Goal: Transaction & Acquisition: Purchase product/service

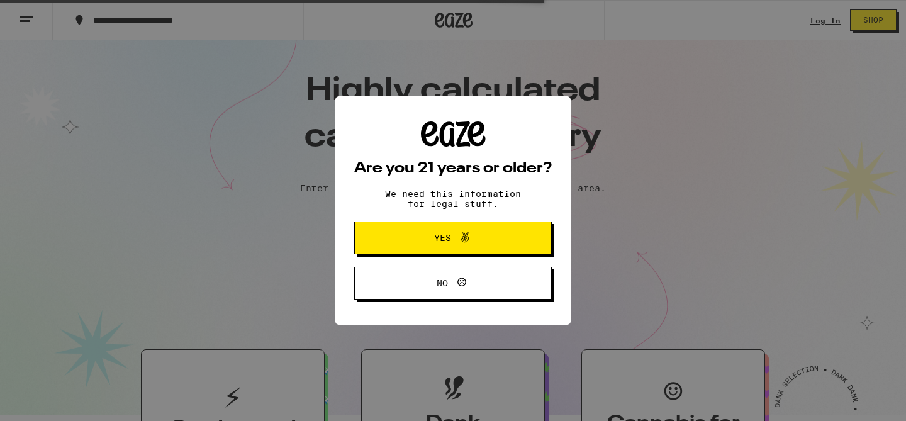
click at [521, 239] on button "Yes" at bounding box center [453, 237] width 198 height 33
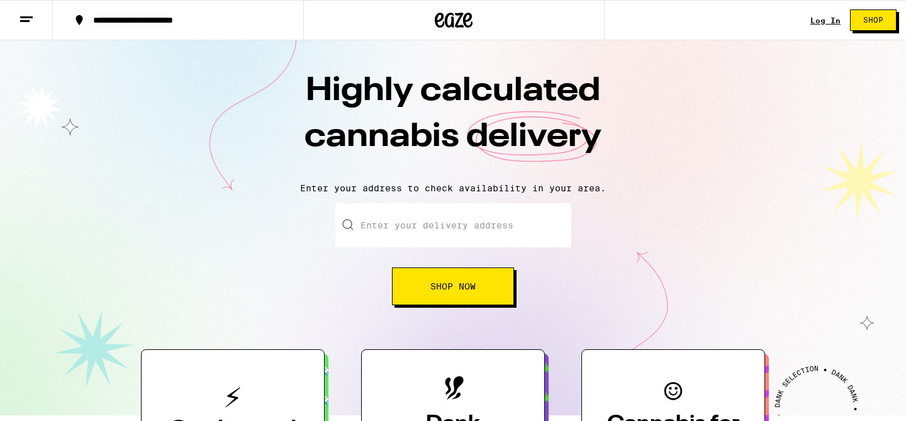
click at [497, 232] on input "Enter your delivery address" at bounding box center [453, 225] width 236 height 44
click at [835, 18] on link "Log In" at bounding box center [825, 20] width 30 height 8
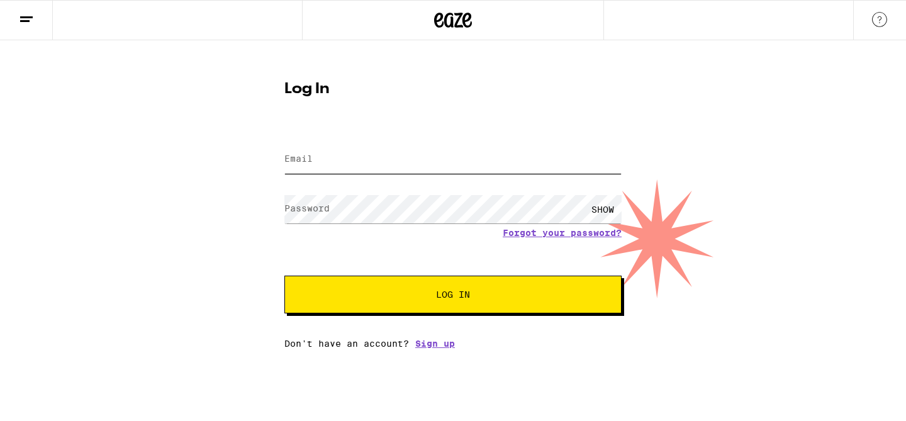
click at [404, 161] on input "Email" at bounding box center [452, 159] width 337 height 28
type input "steveorourke23@gmail.com"
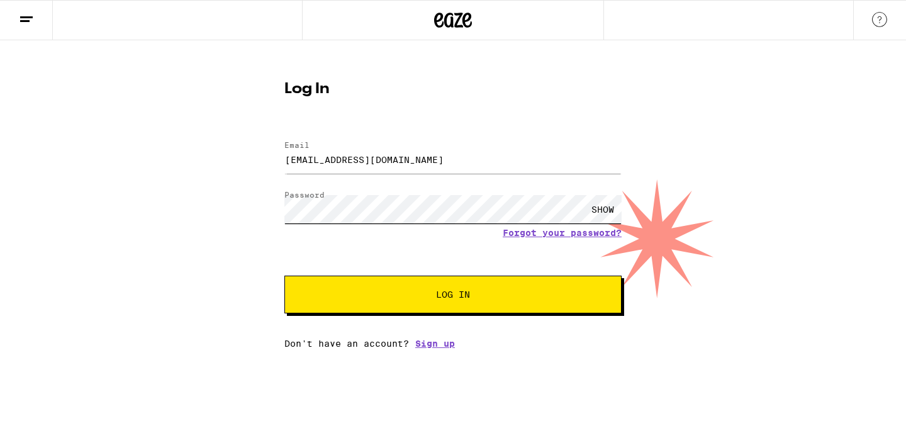
click at [284, 276] on button "Log In" at bounding box center [452, 295] width 337 height 38
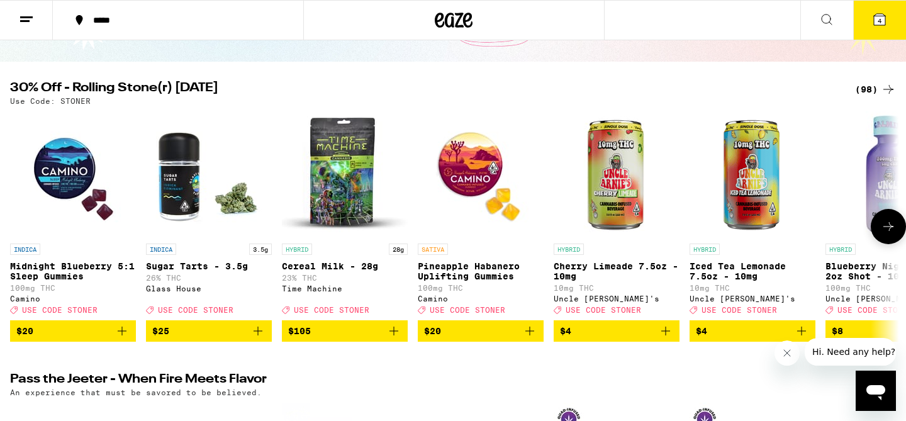
scroll to position [102, 0]
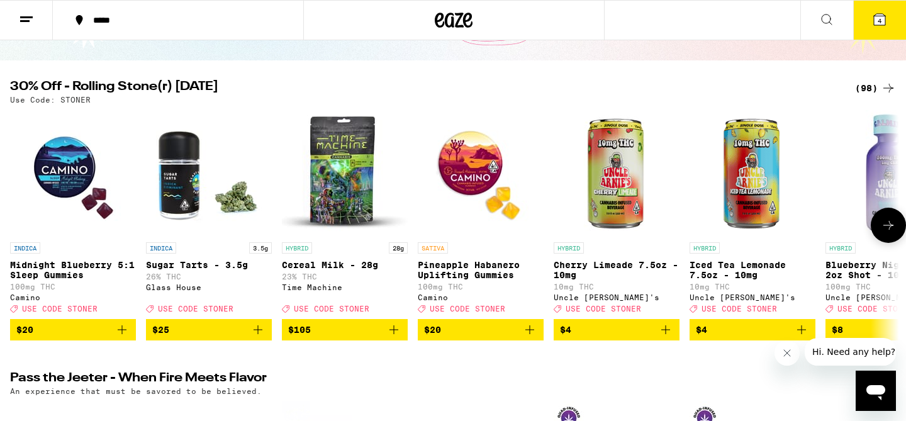
click at [121, 337] on icon "Add to bag" at bounding box center [122, 329] width 15 height 15
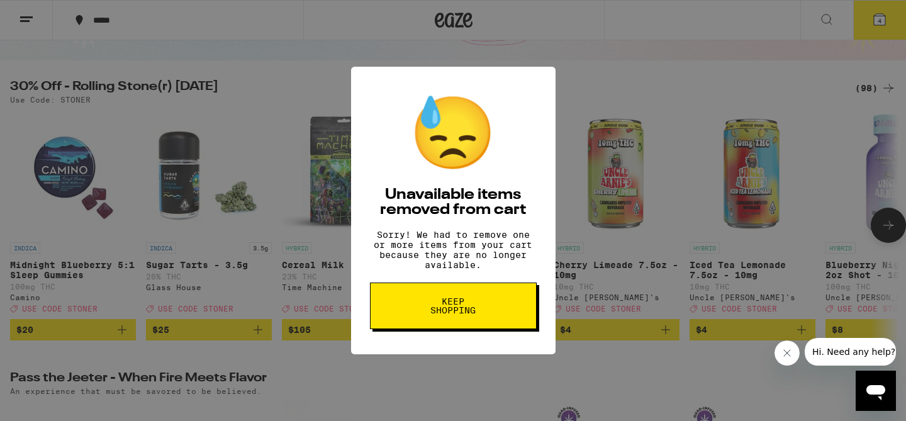
click at [449, 311] on span "Keep Shopping" at bounding box center [453, 306] width 65 height 18
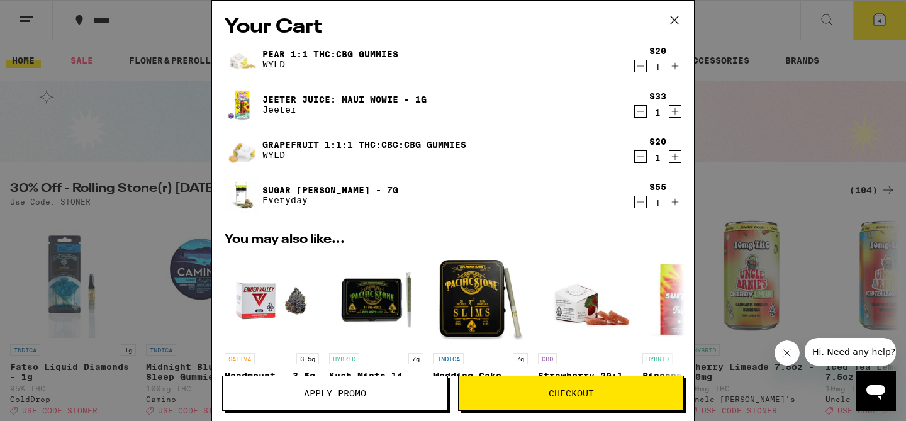
click at [645, 65] on icon "Decrement" at bounding box center [640, 66] width 11 height 15
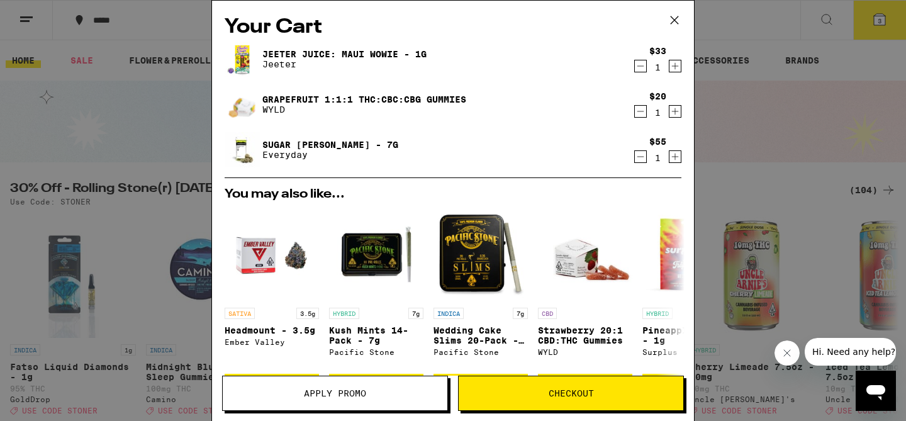
click at [643, 114] on icon "Decrement" at bounding box center [640, 111] width 11 height 15
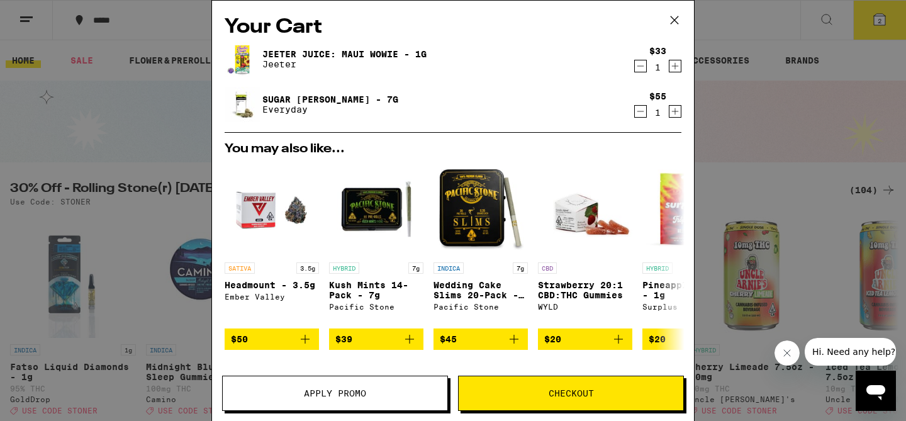
click at [642, 65] on icon "Decrement" at bounding box center [640, 66] width 11 height 15
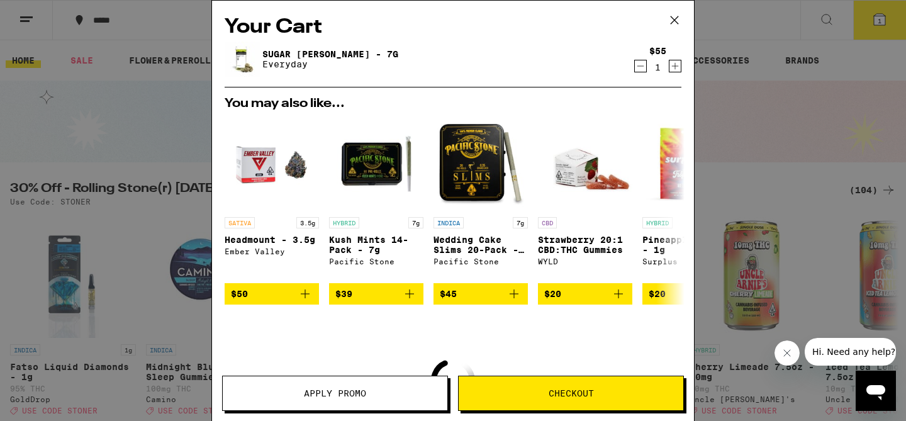
click at [637, 64] on icon "Decrement" at bounding box center [640, 66] width 11 height 15
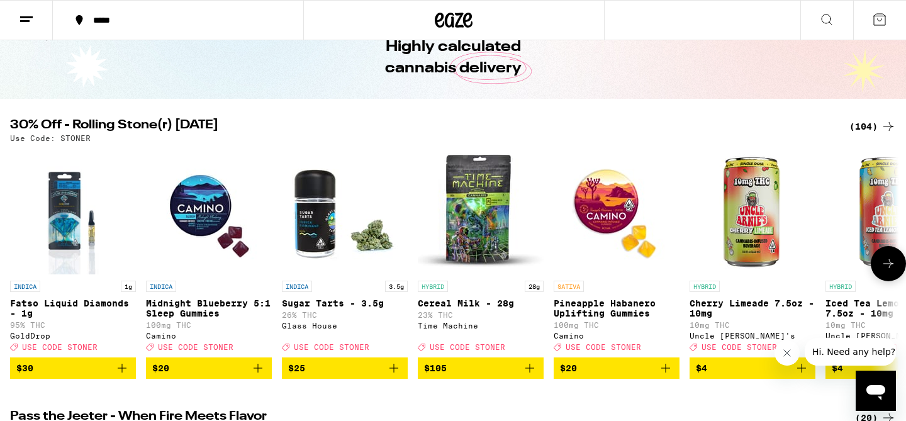
scroll to position [64, 0]
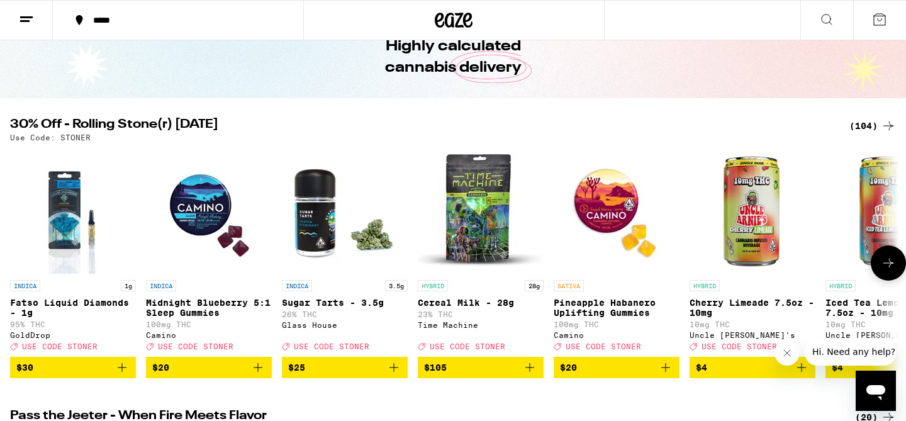
click at [888, 267] on icon at bounding box center [888, 262] width 15 height 15
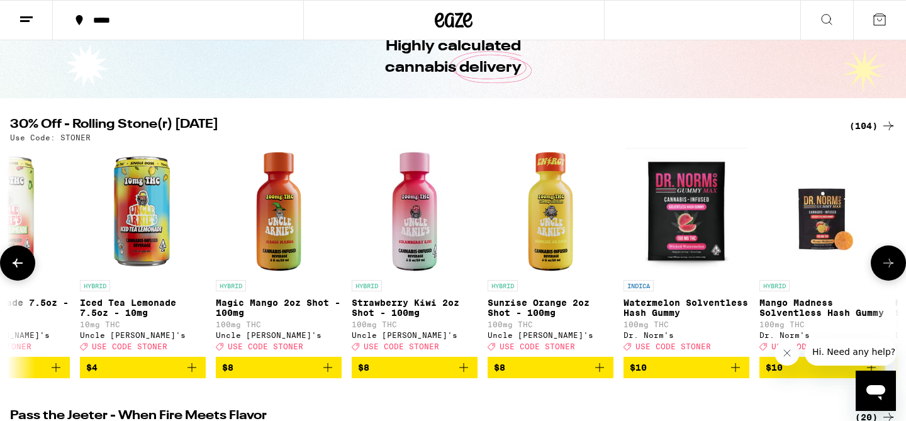
scroll to position [0, 749]
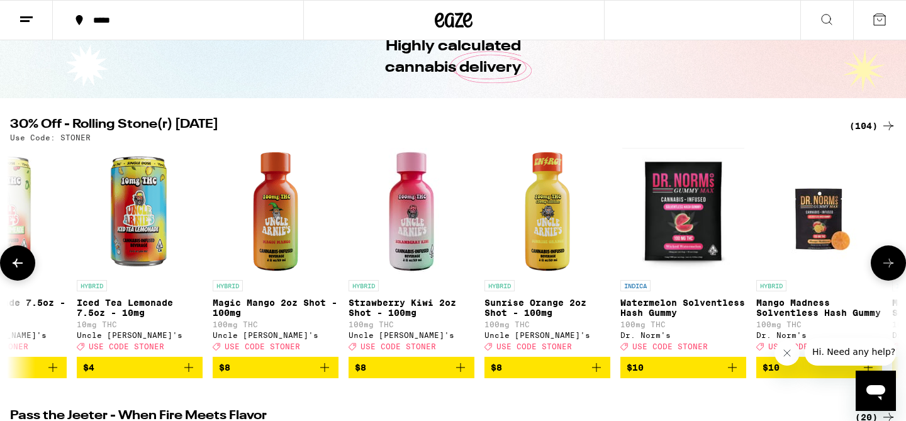
click at [330, 375] on icon "Add to bag" at bounding box center [324, 367] width 15 height 15
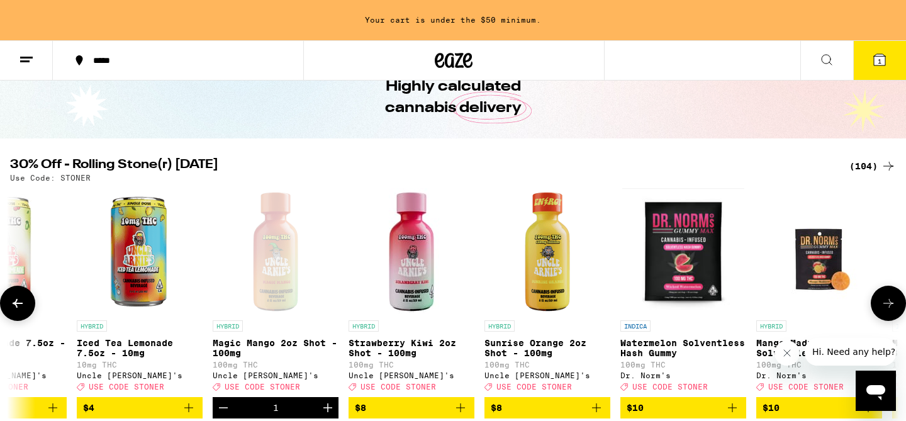
scroll to position [104, 0]
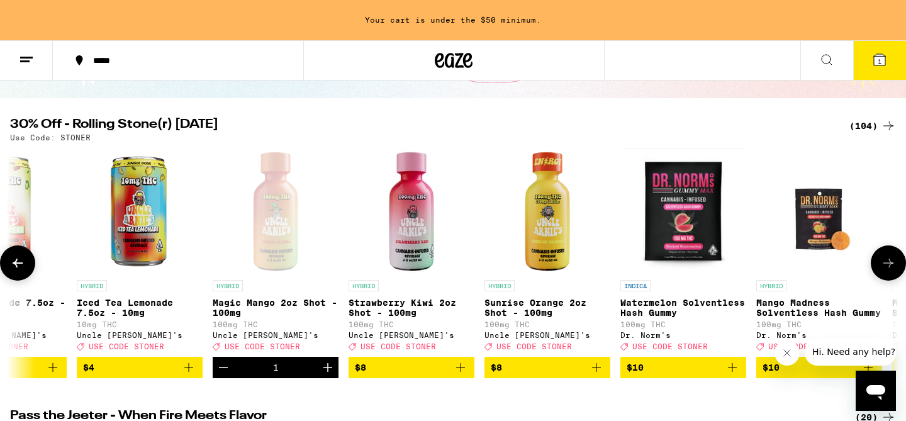
click at [463, 375] on icon "Add to bag" at bounding box center [460, 367] width 15 height 15
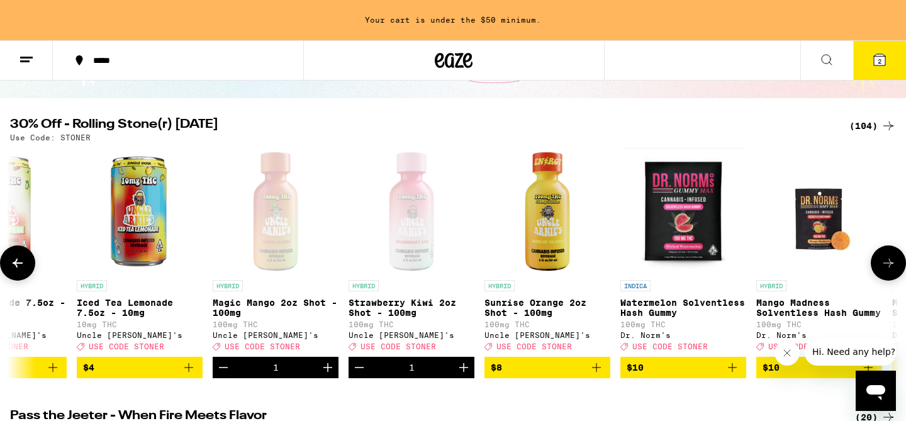
click at [891, 270] on icon at bounding box center [888, 262] width 15 height 15
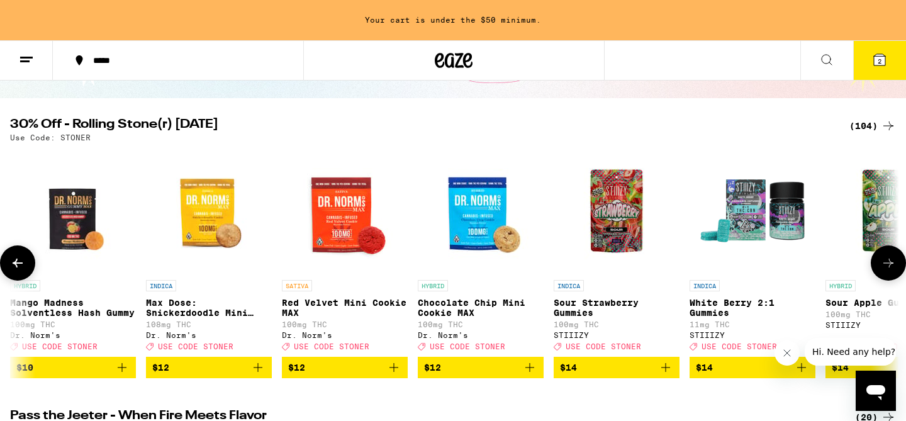
scroll to position [0, 1497]
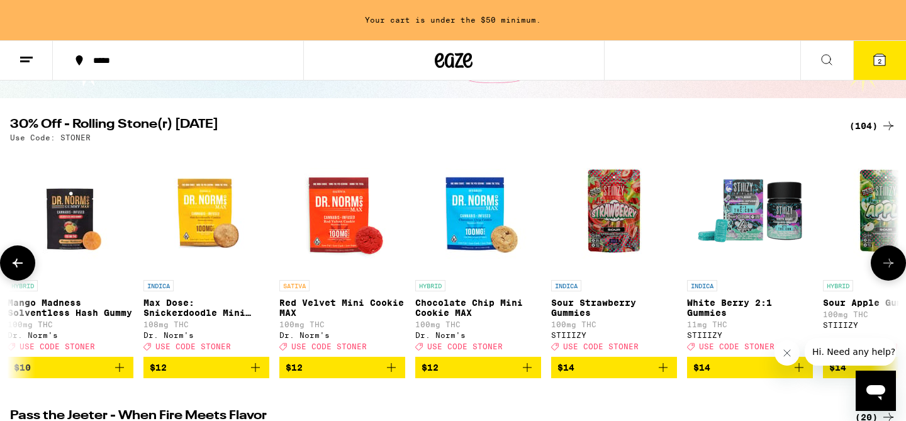
click at [891, 269] on icon at bounding box center [888, 262] width 15 height 15
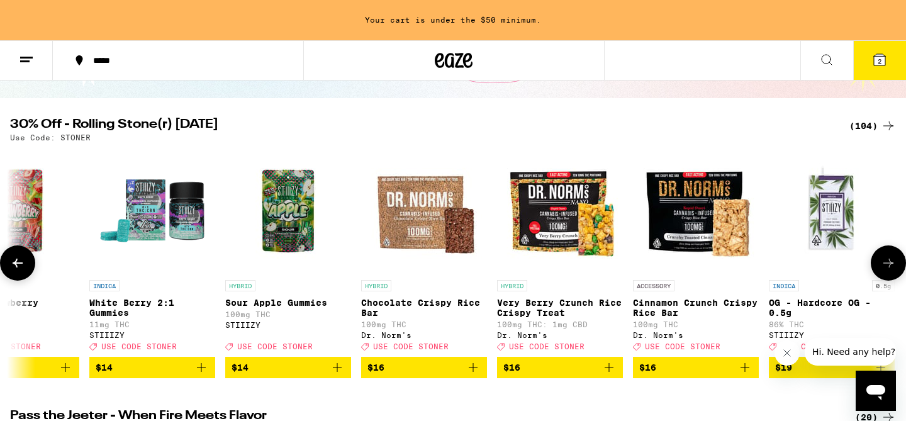
scroll to position [0, 2246]
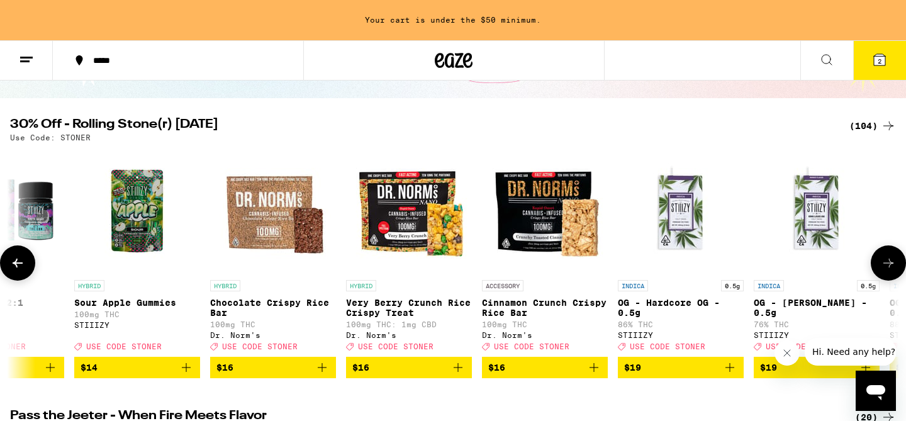
click at [891, 269] on icon at bounding box center [888, 262] width 15 height 15
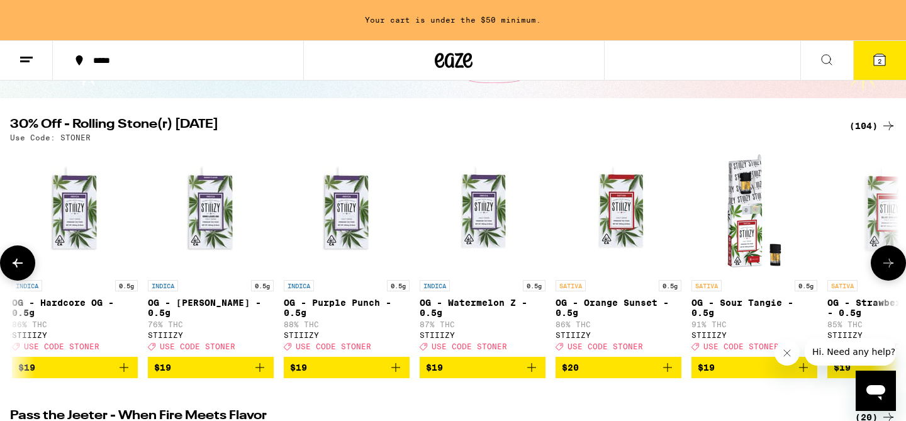
scroll to position [0, 2995]
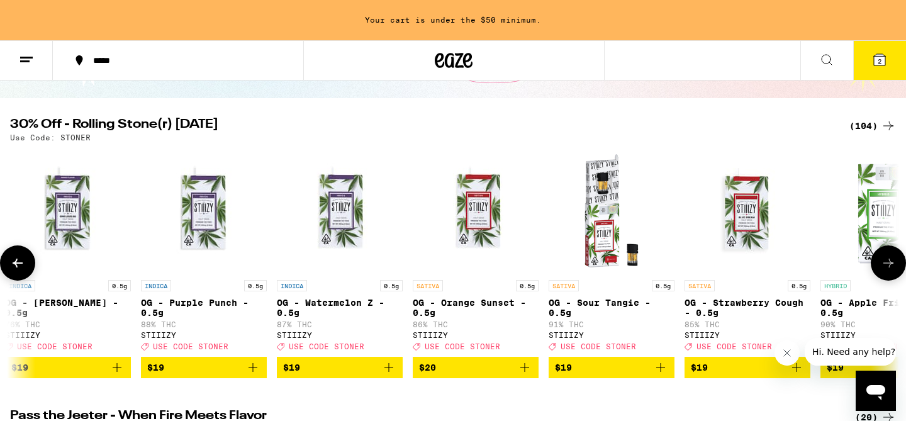
click at [891, 269] on icon at bounding box center [888, 262] width 15 height 15
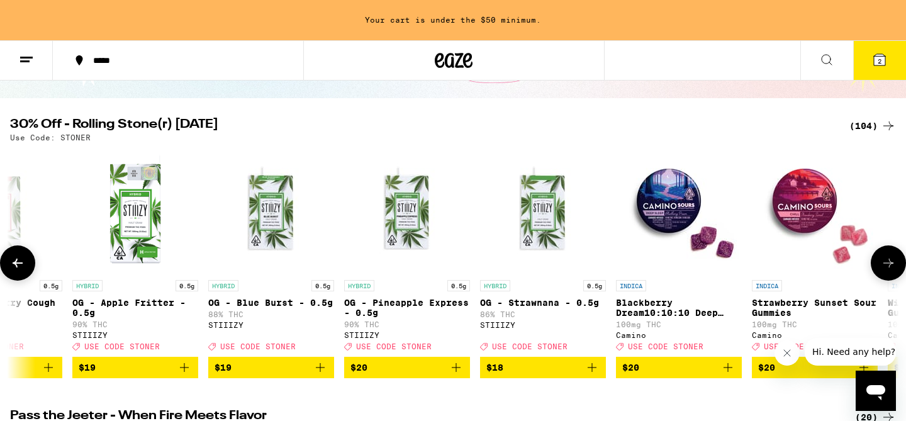
scroll to position [0, 3744]
click at [891, 269] on icon at bounding box center [888, 262] width 15 height 15
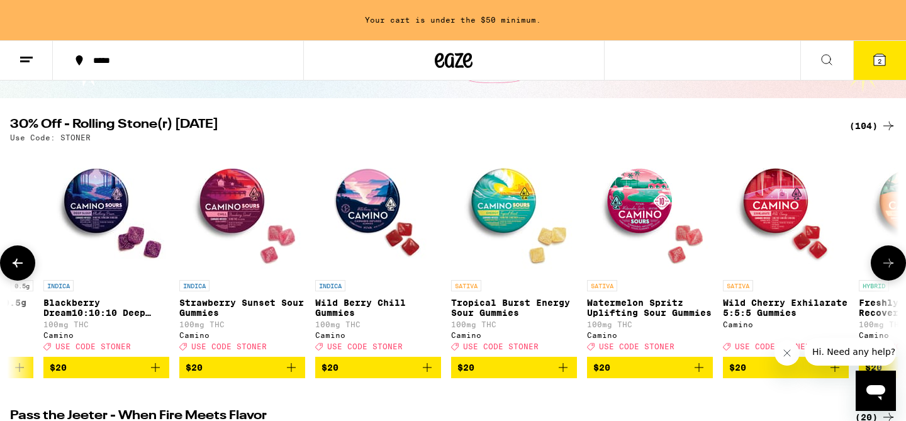
scroll to position [0, 4492]
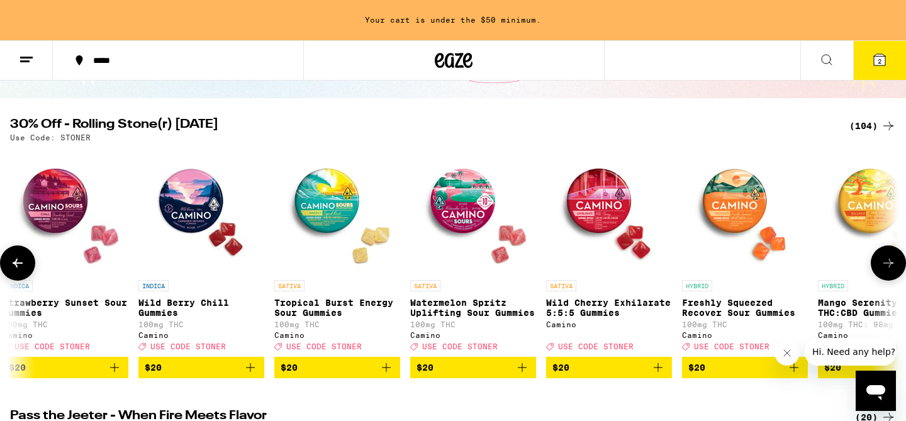
click at [891, 269] on icon at bounding box center [888, 262] width 15 height 15
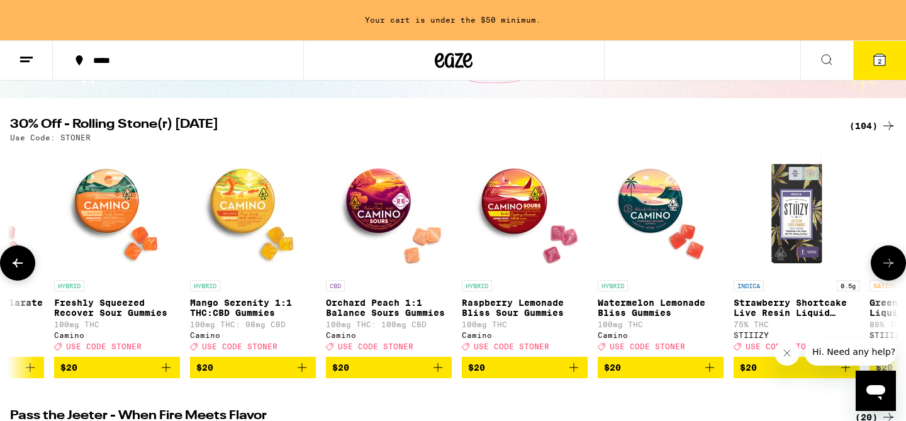
scroll to position [0, 5241]
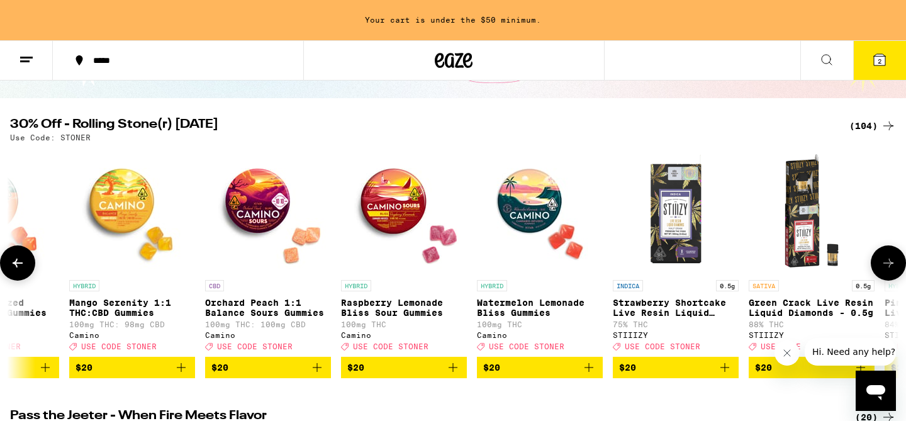
click at [891, 269] on icon at bounding box center [888, 262] width 15 height 15
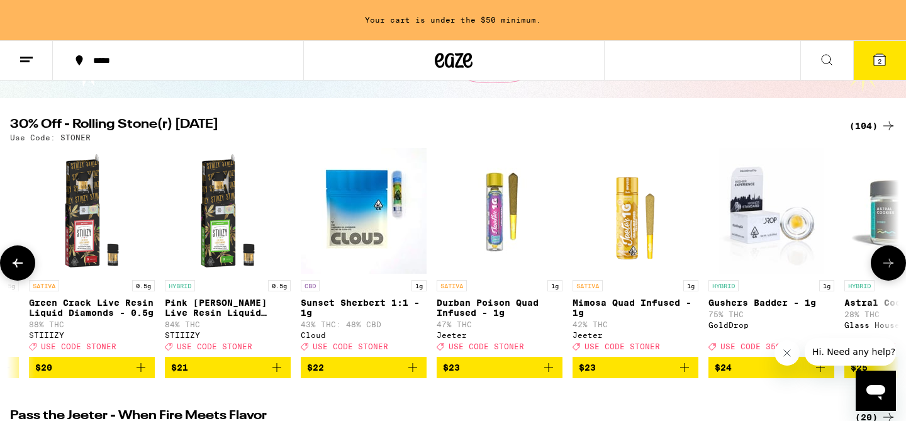
scroll to position [0, 5990]
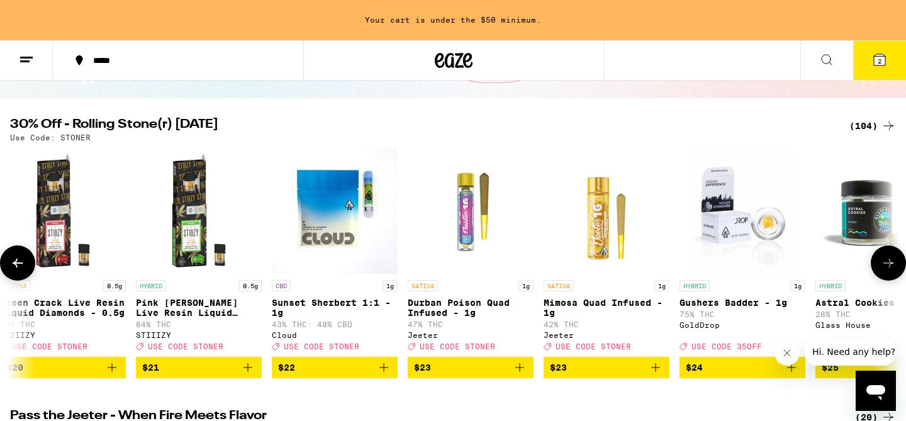
click at [891, 269] on icon at bounding box center [888, 262] width 15 height 15
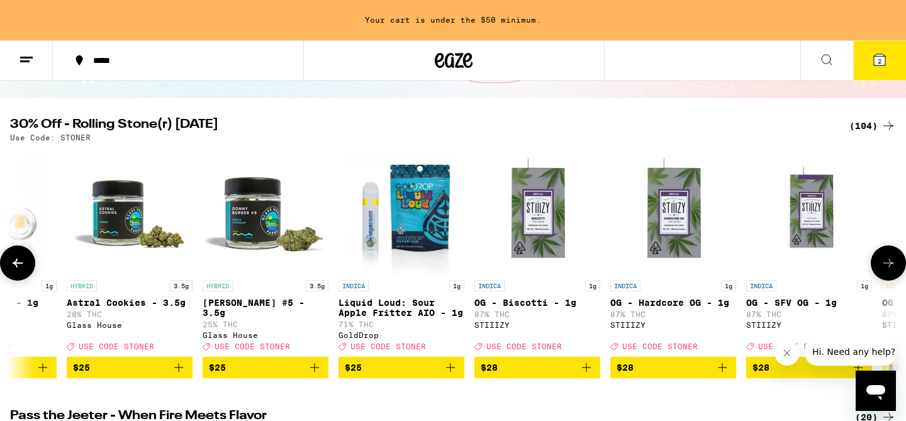
click at [891, 269] on icon at bounding box center [888, 262] width 15 height 15
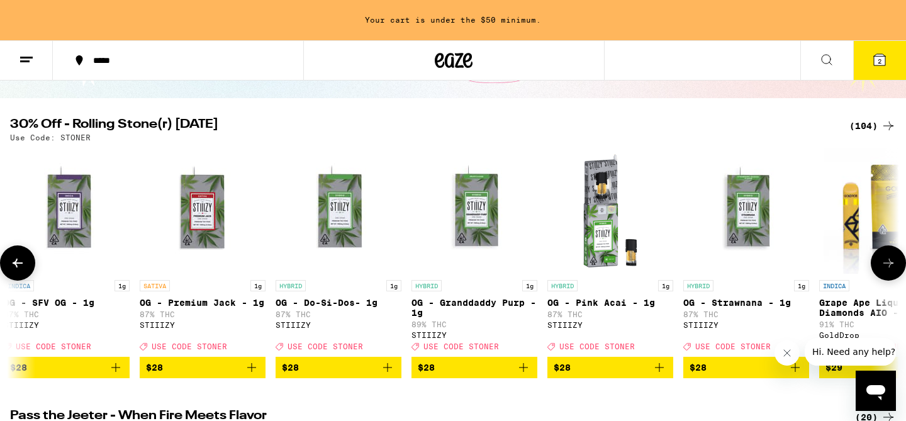
scroll to position [0, 7487]
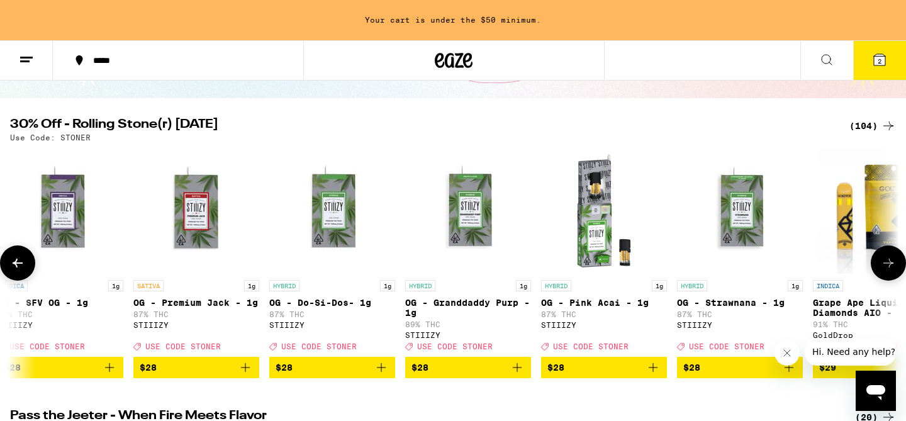
click at [891, 270] on icon at bounding box center [888, 262] width 15 height 15
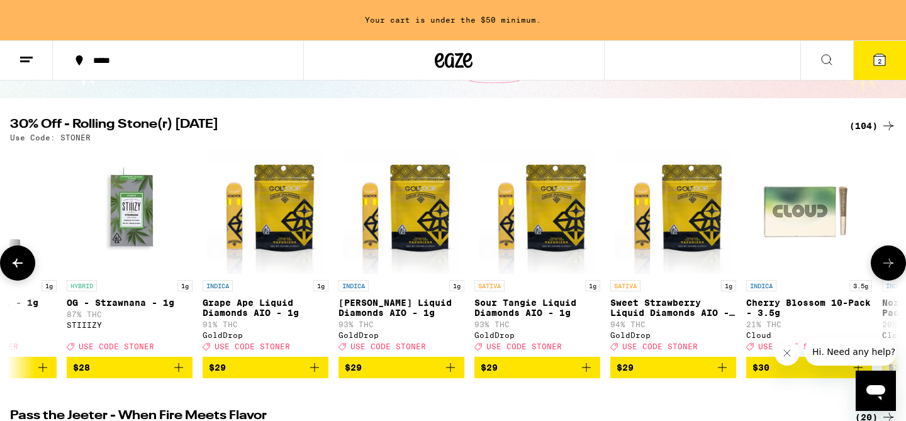
scroll to position [0, 8236]
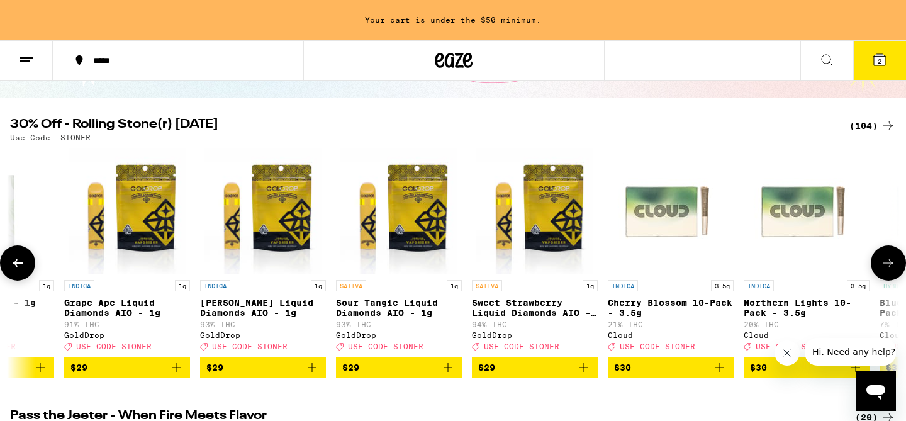
click at [891, 270] on icon at bounding box center [888, 262] width 15 height 15
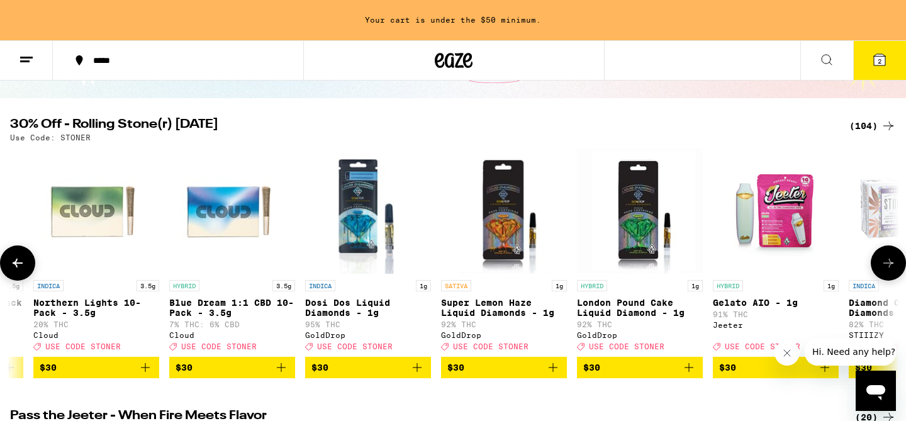
scroll to position [0, 8985]
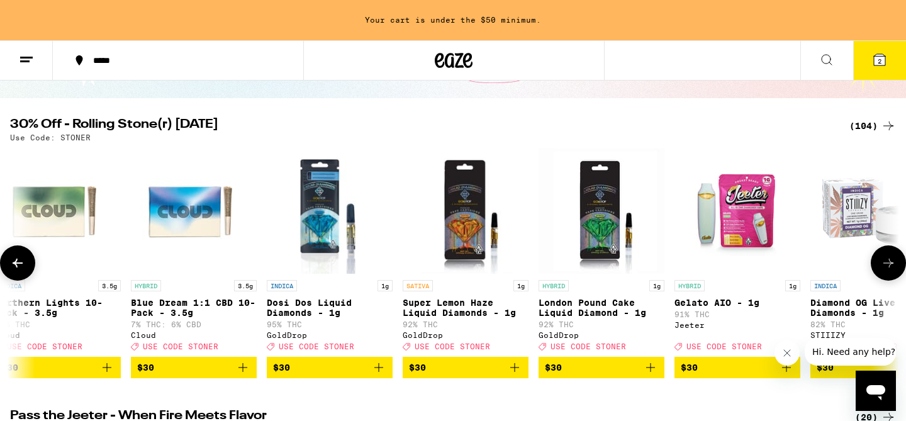
click at [26, 269] on button at bounding box center [17, 262] width 35 height 35
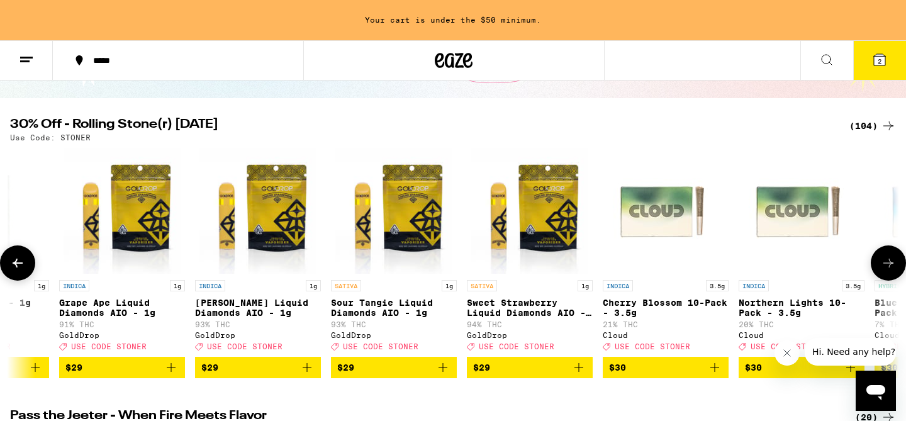
scroll to position [0, 8236]
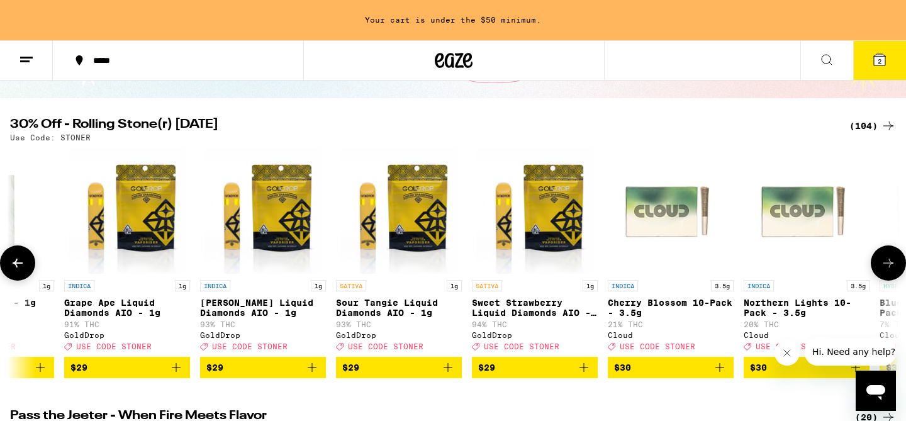
click at [885, 271] on icon at bounding box center [888, 262] width 15 height 15
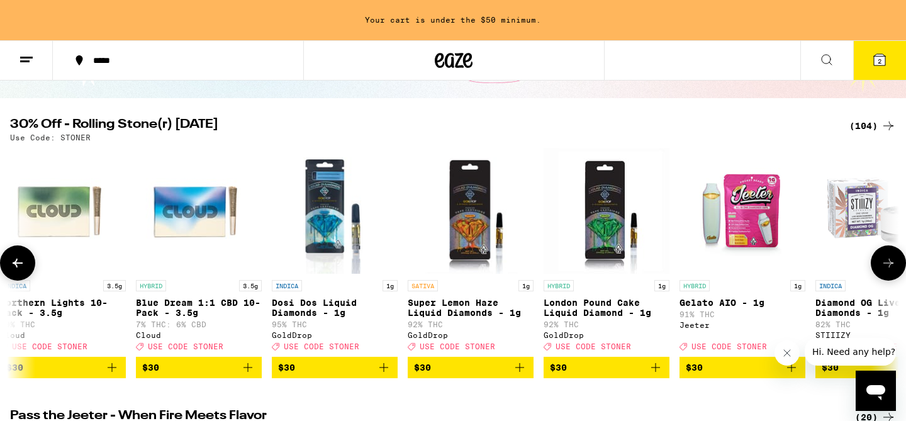
scroll to position [0, 8985]
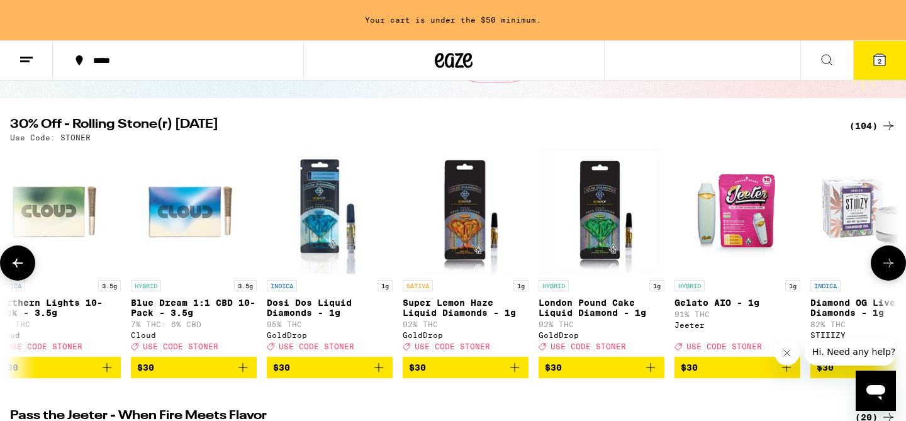
click at [22, 261] on icon at bounding box center [17, 262] width 15 height 15
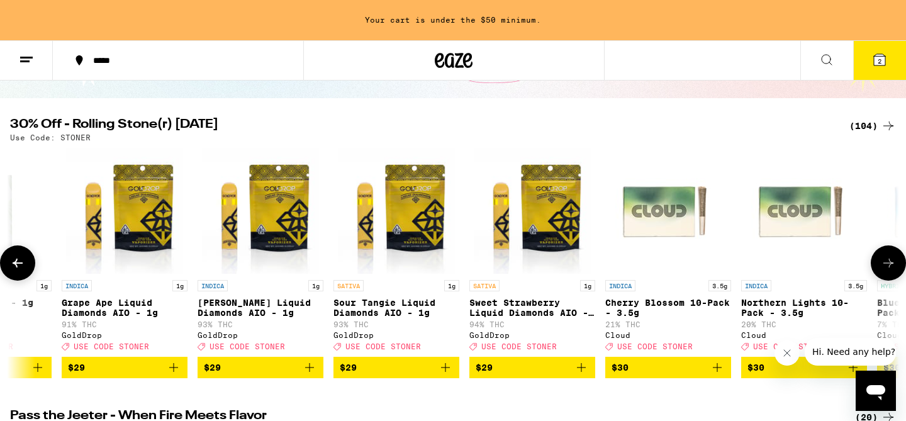
scroll to position [0, 8236]
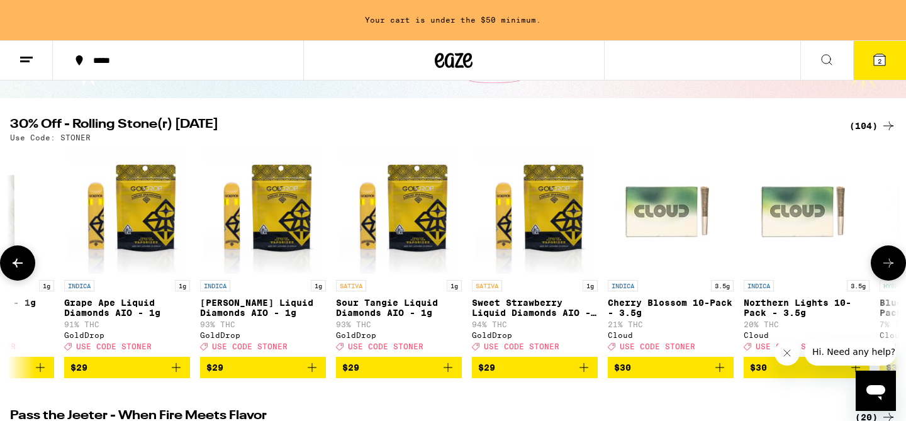
click at [887, 267] on icon at bounding box center [888, 262] width 15 height 15
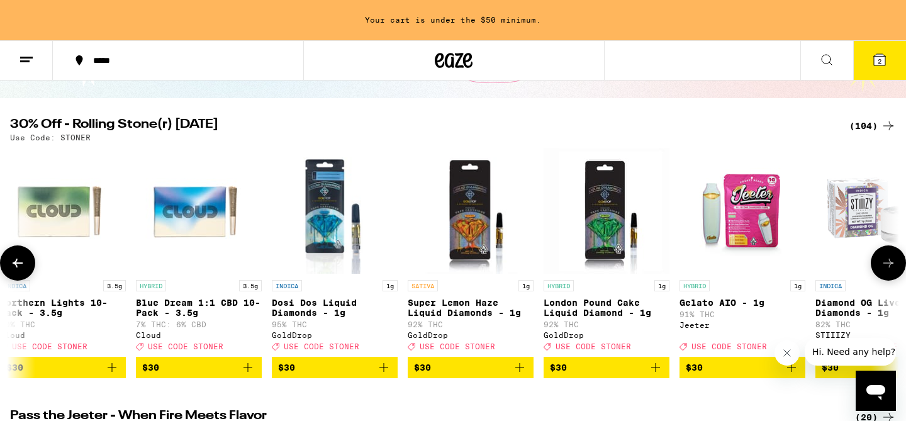
scroll to position [0, 8985]
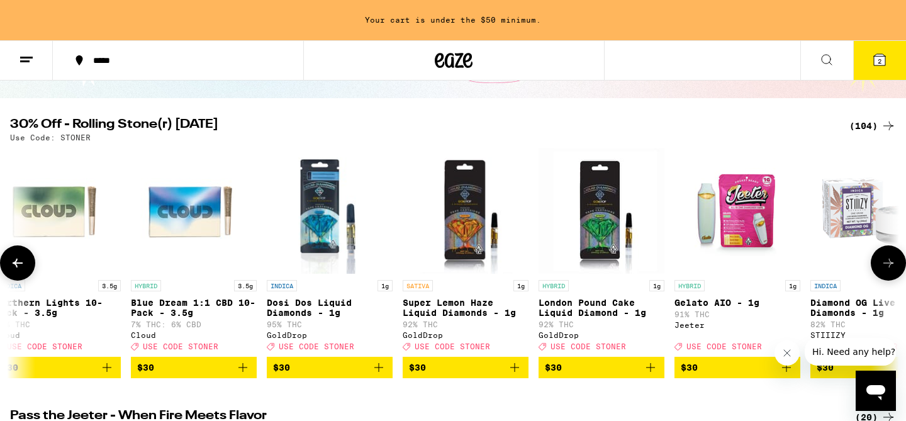
click at [108, 375] on icon "Add to bag" at bounding box center [106, 367] width 15 height 15
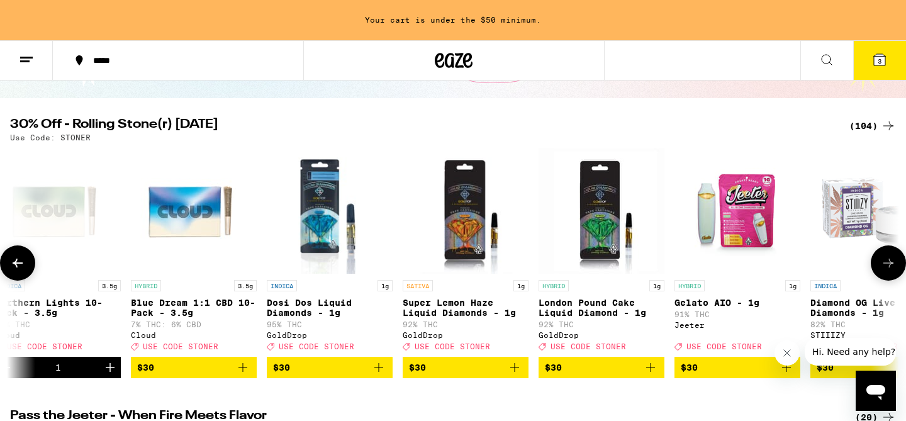
click at [893, 270] on icon at bounding box center [888, 262] width 15 height 15
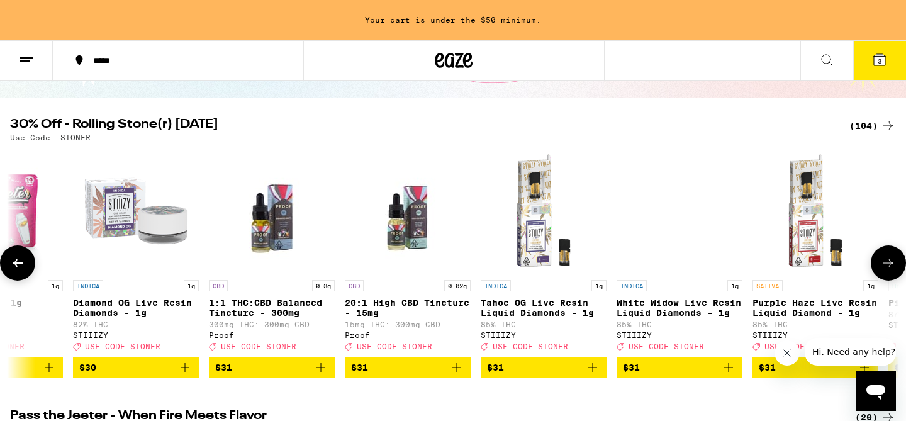
scroll to position [0, 9734]
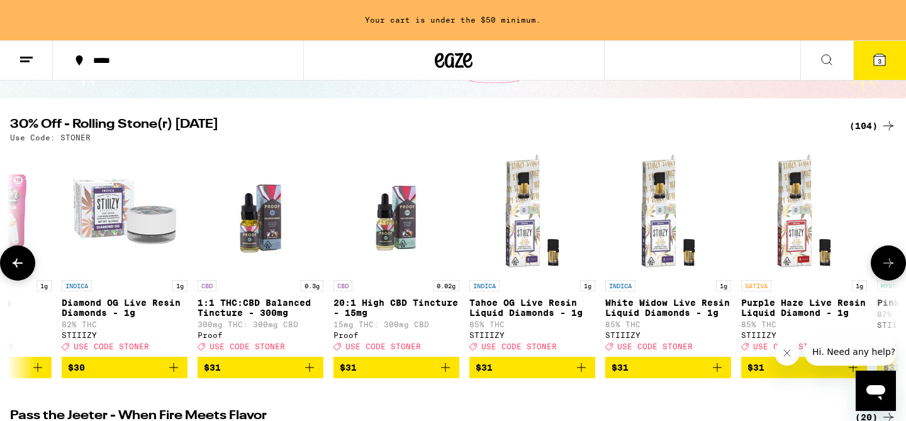
click at [893, 270] on icon at bounding box center [888, 262] width 15 height 15
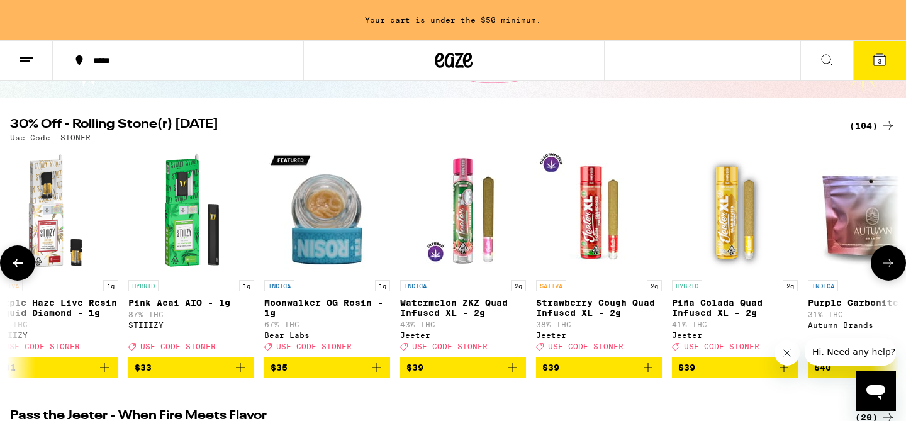
click at [893, 270] on icon at bounding box center [888, 262] width 15 height 15
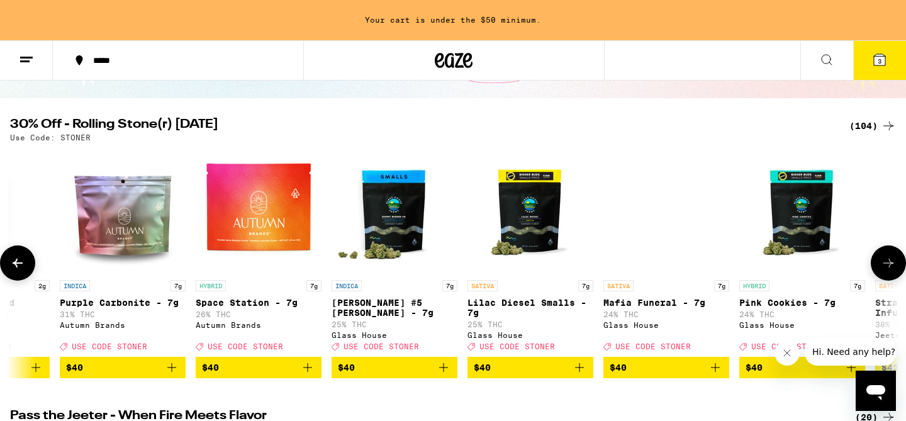
scroll to position [0, 11231]
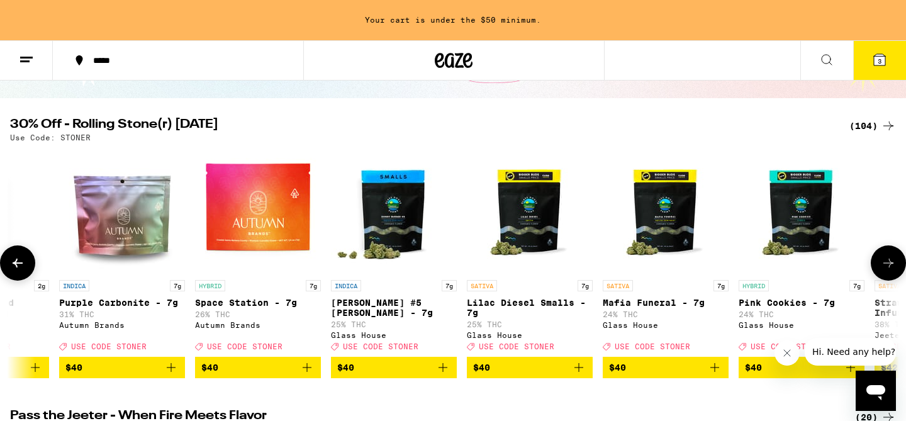
click at [893, 270] on icon at bounding box center [888, 262] width 15 height 15
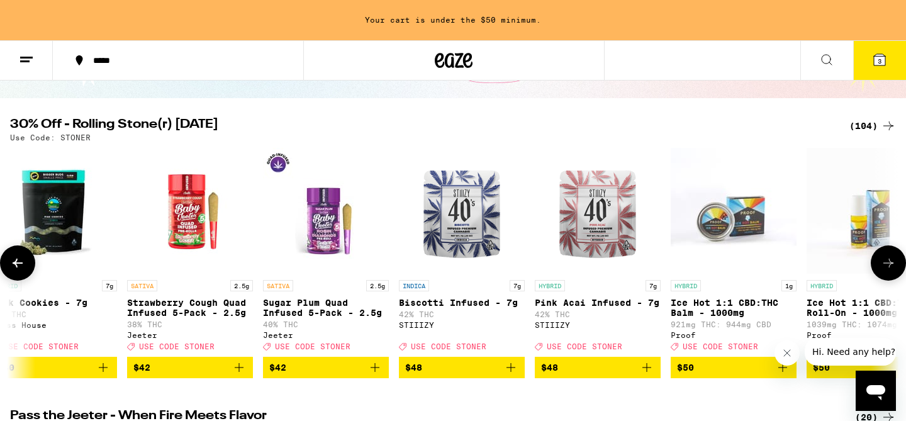
scroll to position [0, 11980]
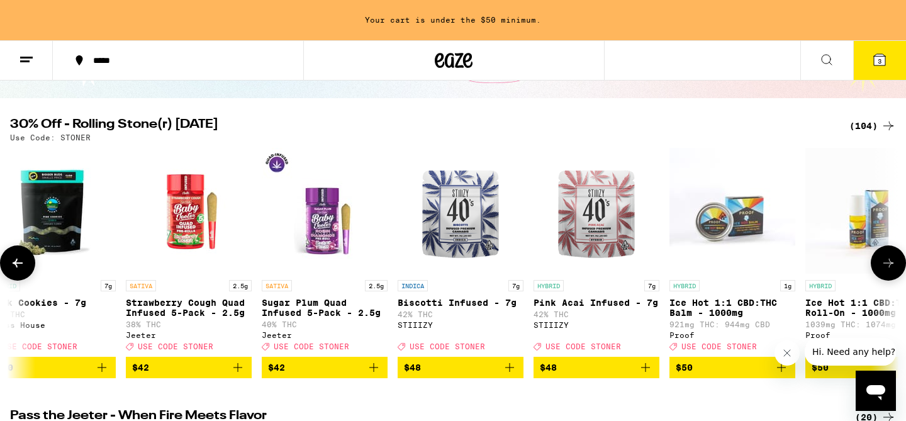
click at [893, 270] on icon at bounding box center [888, 262] width 15 height 15
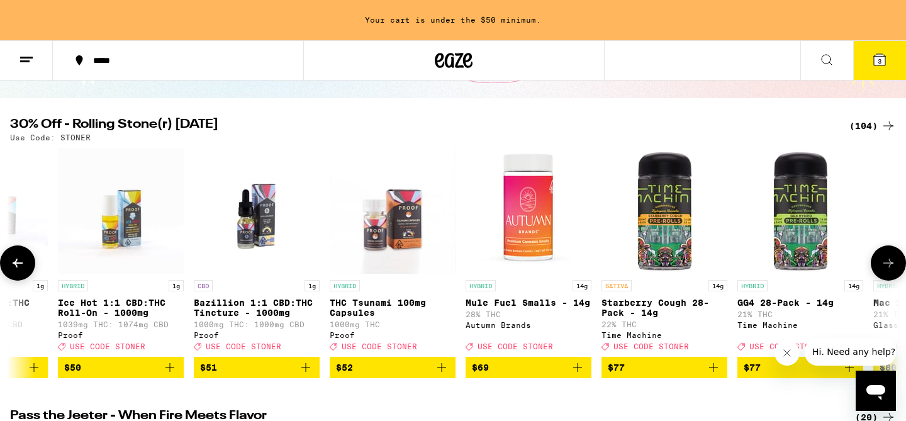
scroll to position [0, 12729]
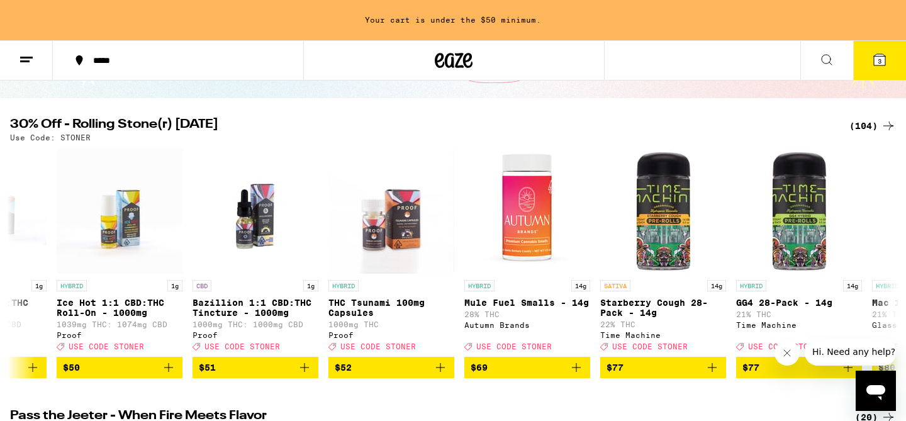
click at [887, 127] on icon at bounding box center [888, 125] width 15 height 15
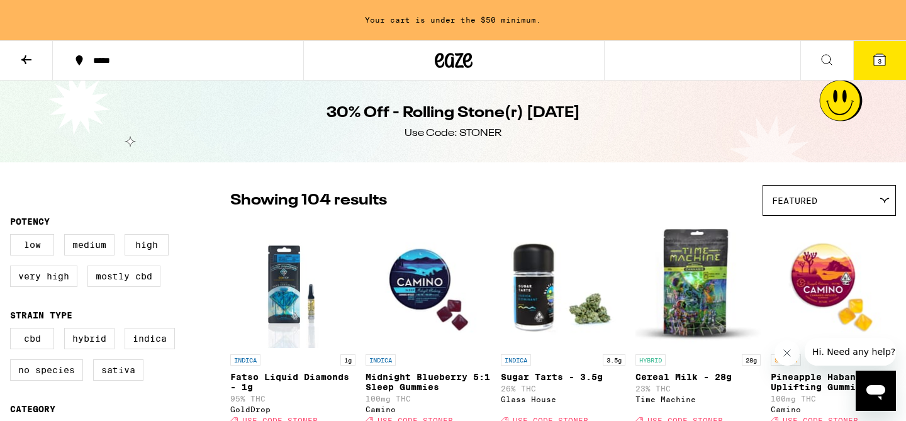
click at [875, 198] on div "Featured" at bounding box center [829, 201] width 132 height 30
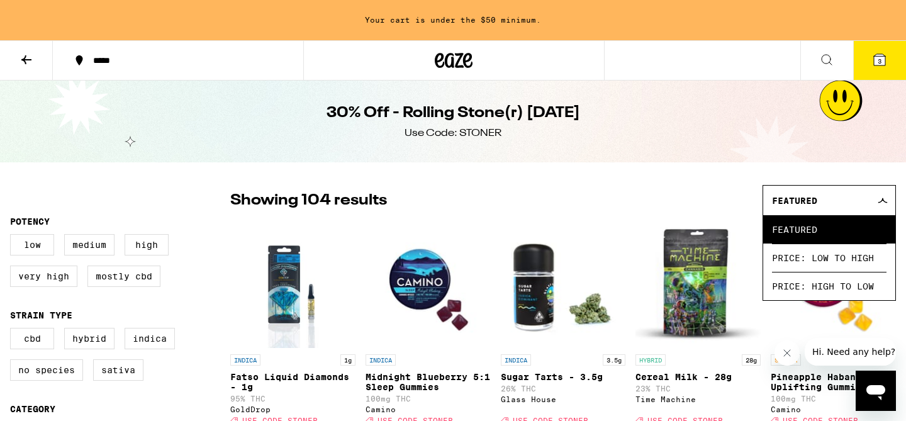
click at [875, 198] on div "Featured" at bounding box center [829, 201] width 132 height 30
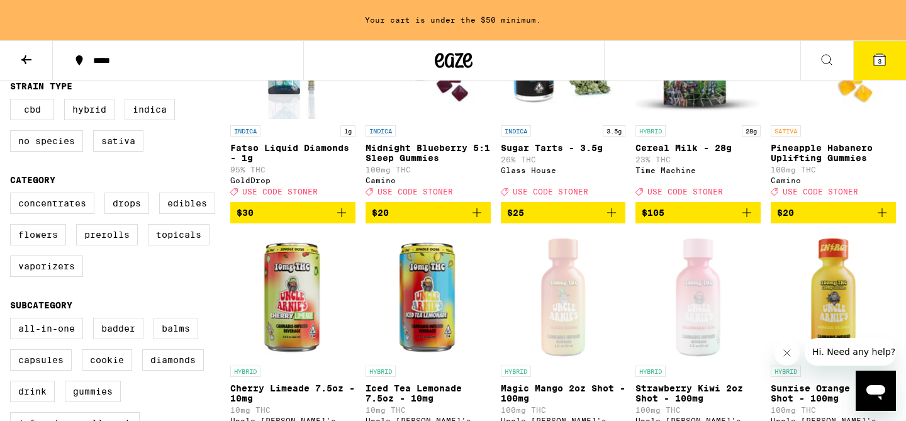
scroll to position [232, 0]
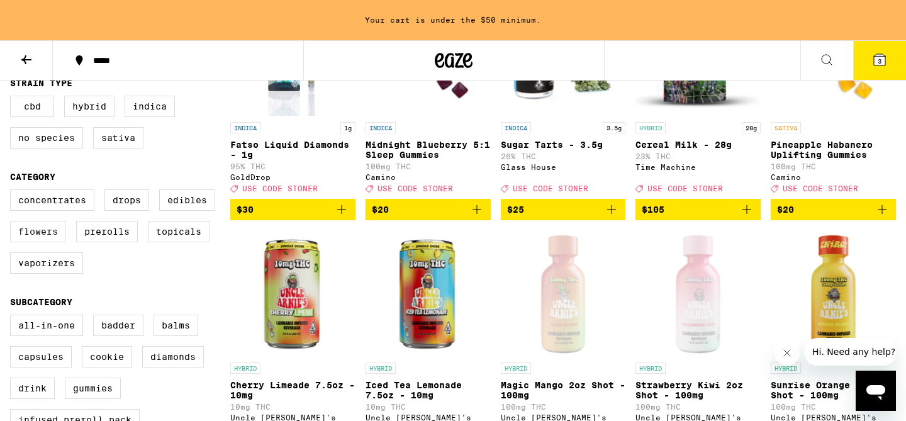
click at [50, 242] on label "Flowers" at bounding box center [38, 231] width 56 height 21
click at [13, 192] on input "Flowers" at bounding box center [13, 191] width 1 height 1
checkbox input "true"
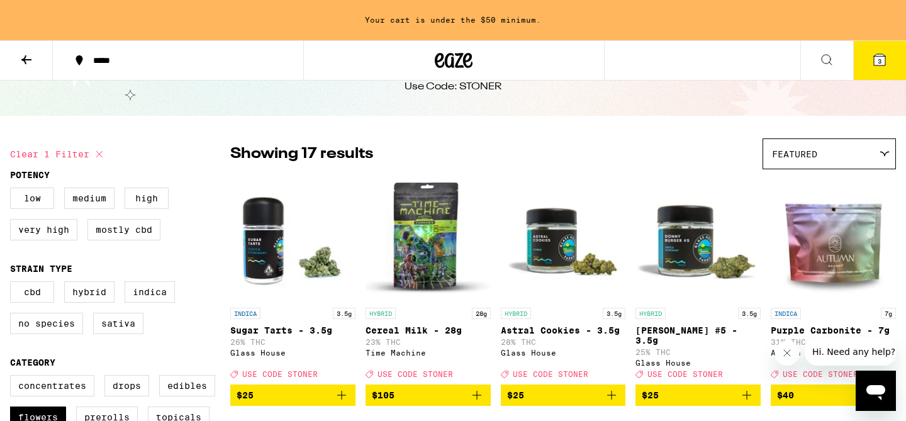
scroll to position [51, 0]
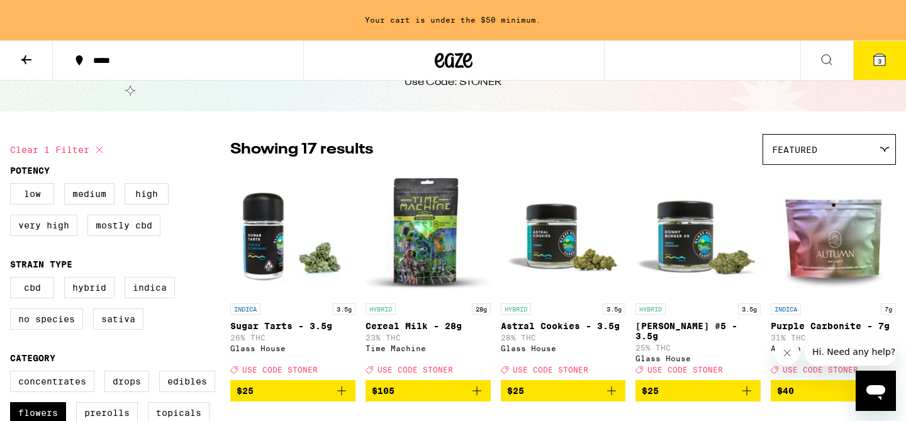
click at [865, 155] on div "Featured" at bounding box center [829, 150] width 132 height 30
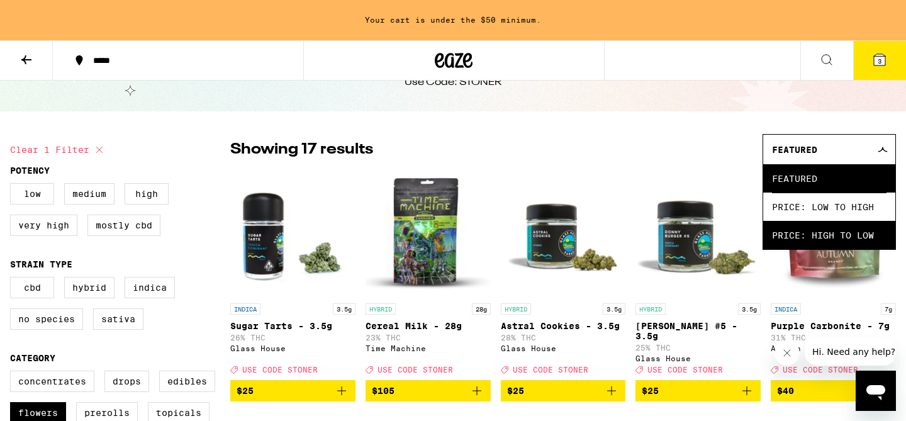
click at [847, 237] on span "Price: High to Low" at bounding box center [829, 235] width 115 height 28
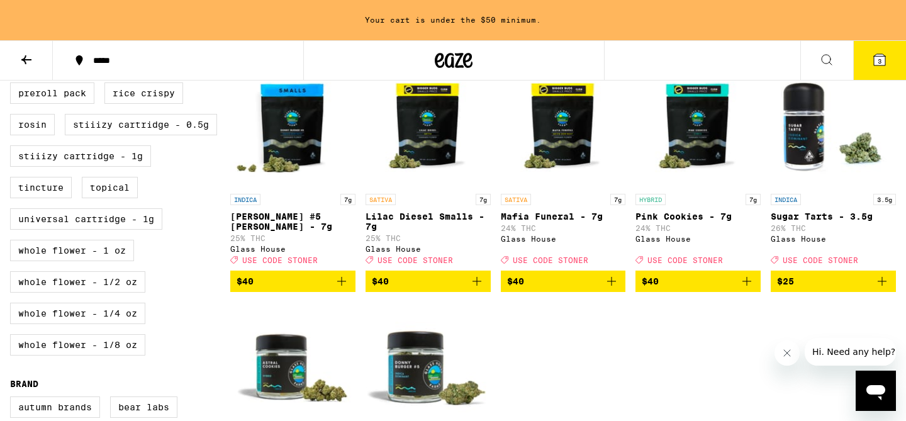
scroll to position [629, 0]
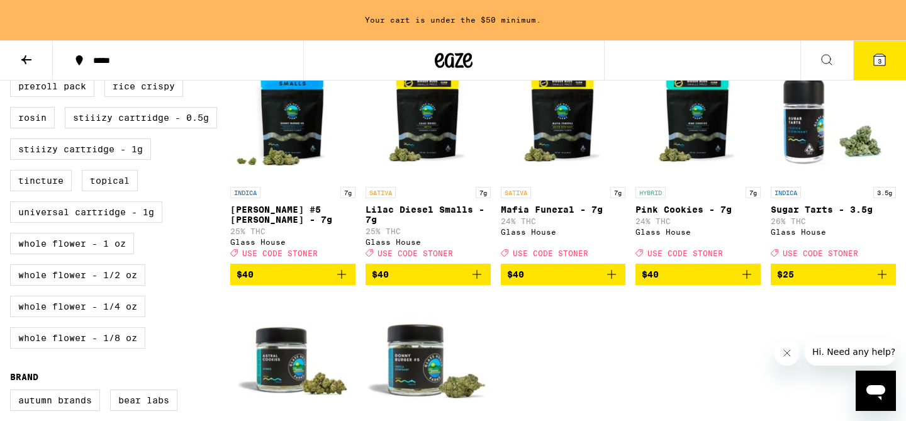
click at [884, 282] on icon "Add to bag" at bounding box center [882, 274] width 15 height 15
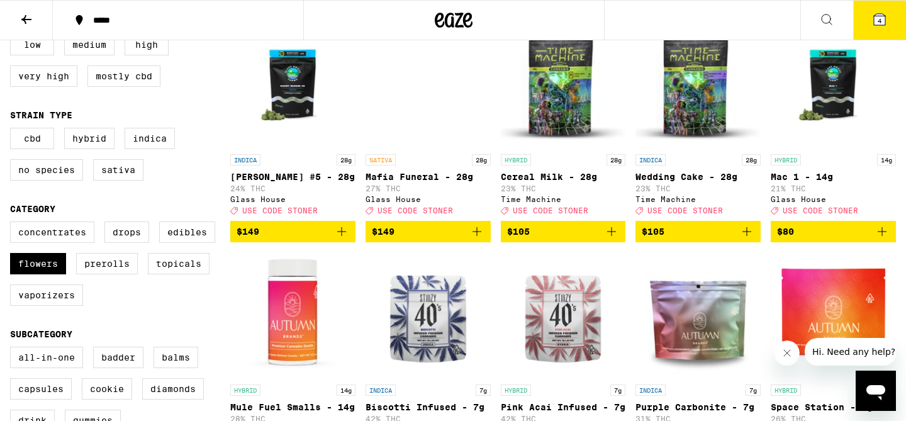
scroll to position [162, 0]
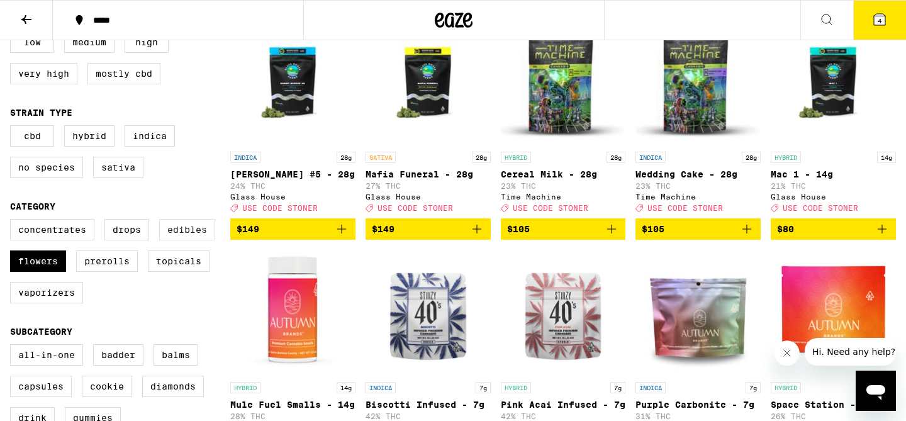
click at [199, 240] on label "Edibles" at bounding box center [187, 229] width 56 height 21
click at [13, 221] on input "Edibles" at bounding box center [13, 221] width 1 height 1
checkbox input "true"
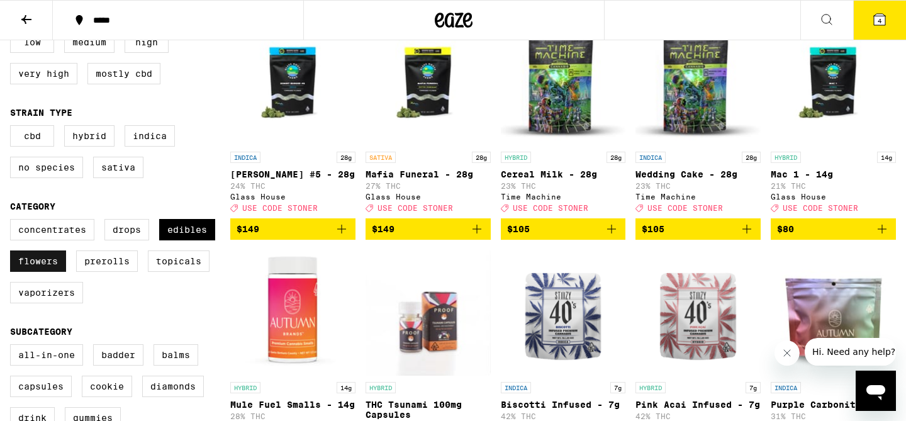
click at [30, 272] on label "Flowers" at bounding box center [38, 260] width 56 height 21
click at [13, 221] on input "Flowers" at bounding box center [13, 221] width 1 height 1
checkbox input "false"
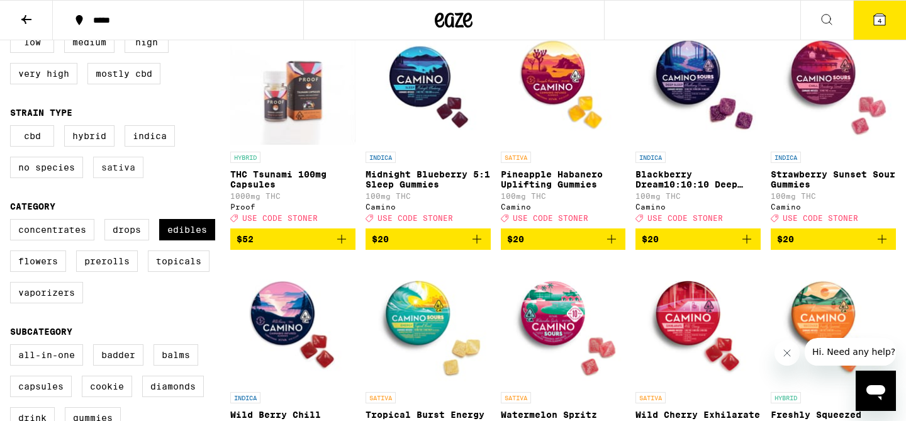
click at [120, 174] on label "Sativa" at bounding box center [118, 167] width 50 height 21
click at [13, 128] on input "Sativa" at bounding box center [13, 127] width 1 height 1
checkbox input "true"
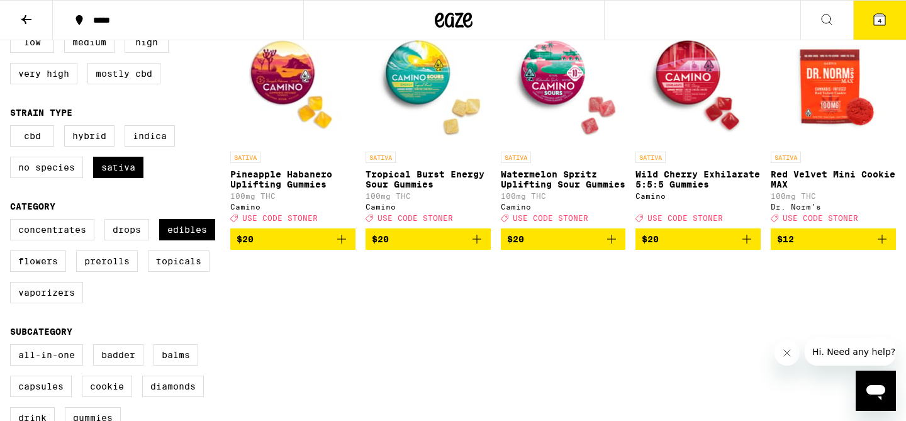
click at [476, 241] on icon "Add to bag" at bounding box center [476, 239] width 15 height 15
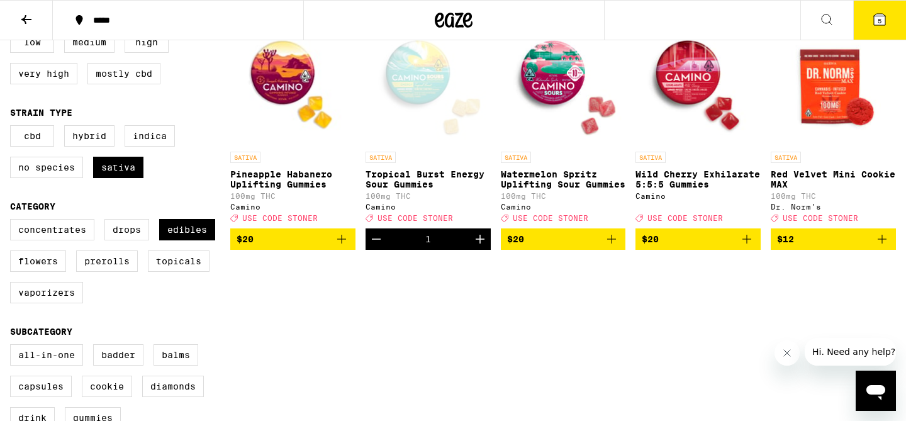
click at [880, 16] on icon at bounding box center [879, 19] width 11 height 11
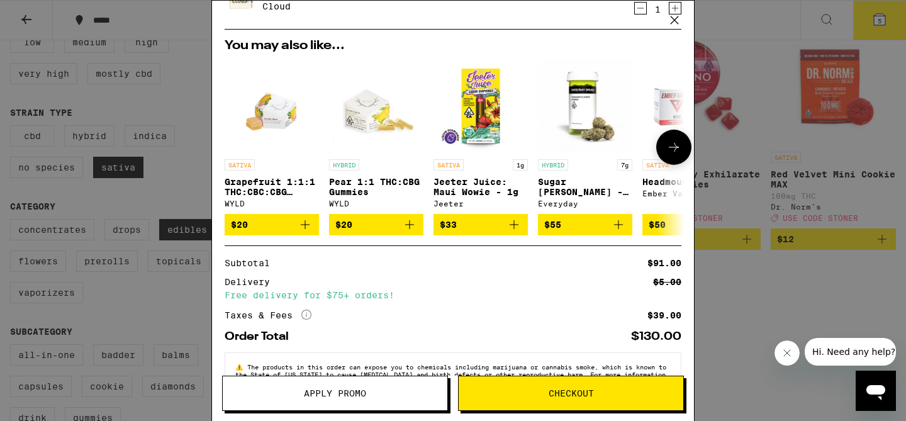
scroll to position [283, 0]
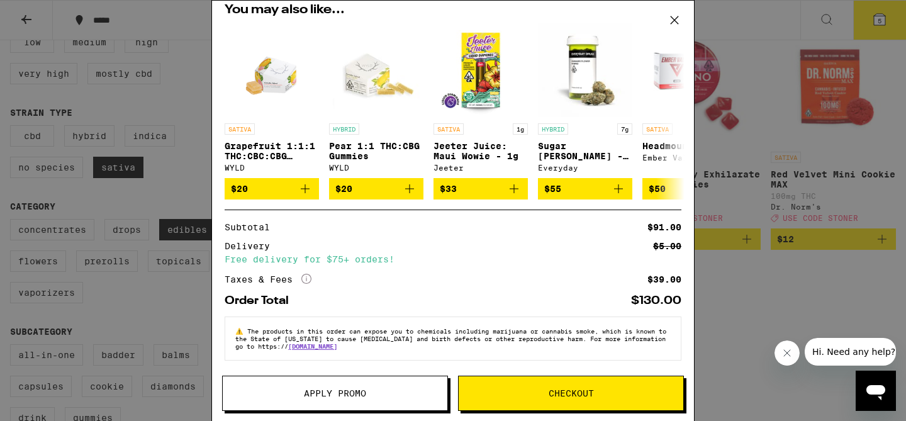
click at [384, 400] on button "Apply Promo" at bounding box center [335, 393] width 226 height 35
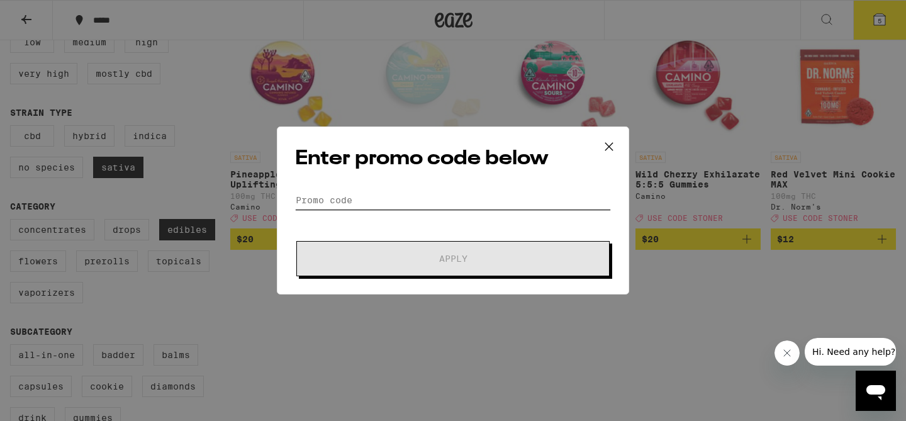
click at [389, 202] on input "Promo Code" at bounding box center [453, 200] width 316 height 19
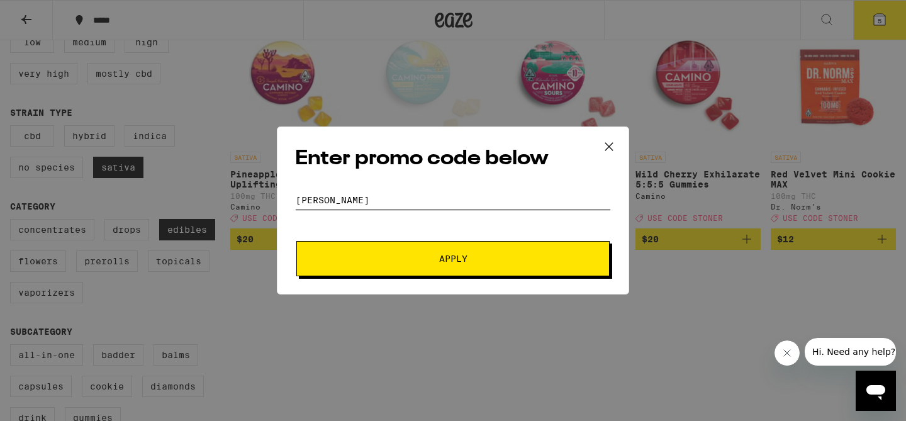
type input "stoner"
click at [433, 266] on button "Apply" at bounding box center [452, 258] width 313 height 35
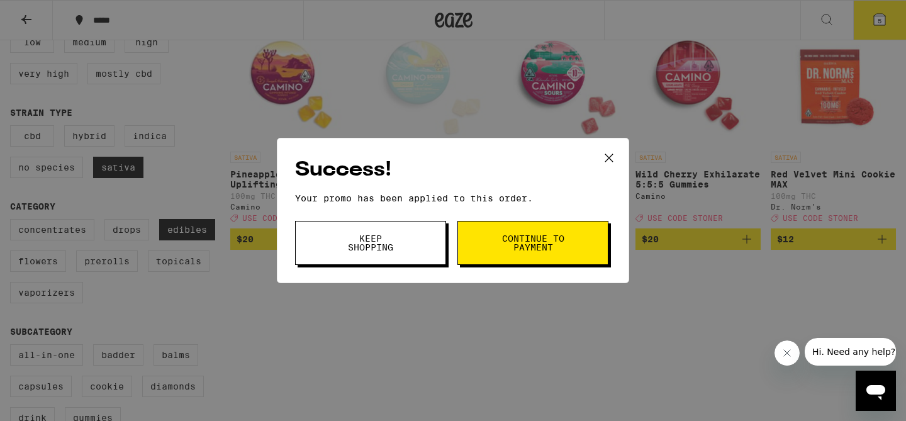
click at [550, 243] on span "Continue to payment" at bounding box center [533, 243] width 64 height 18
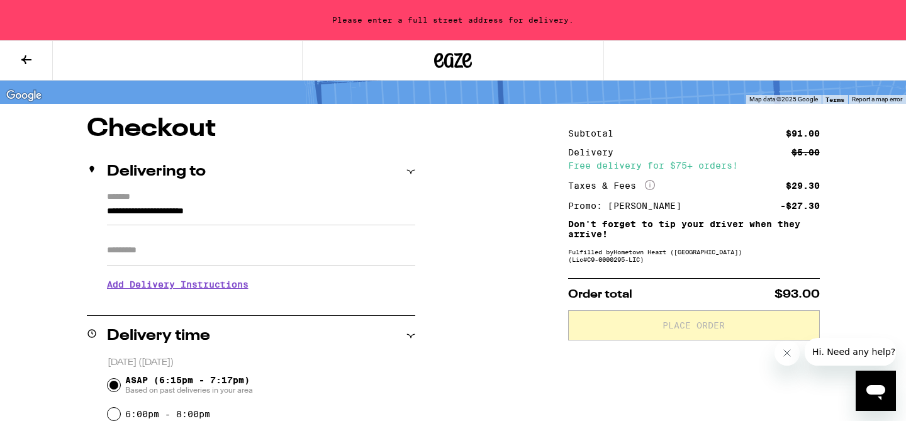
scroll to position [87, 0]
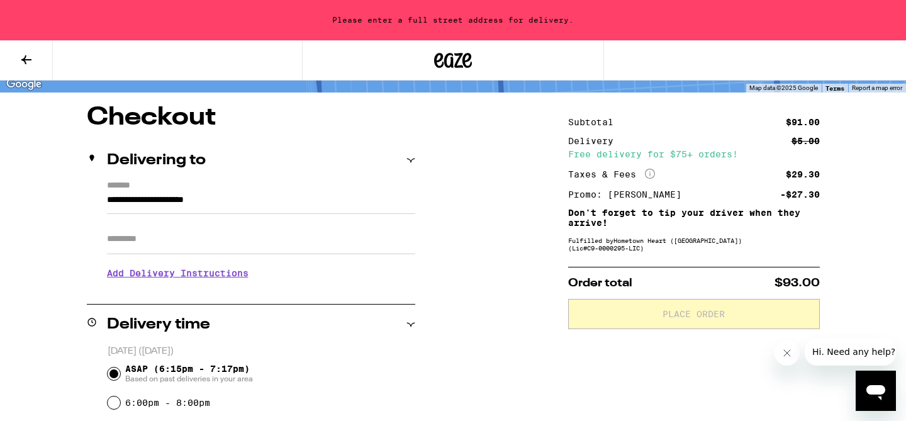
click at [230, 201] on input "**********" at bounding box center [261, 203] width 308 height 21
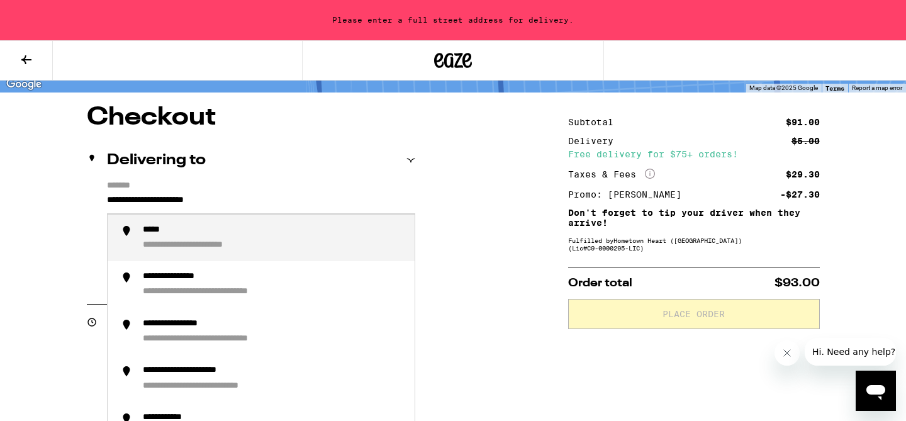
click at [122, 198] on input "**********" at bounding box center [261, 203] width 308 height 21
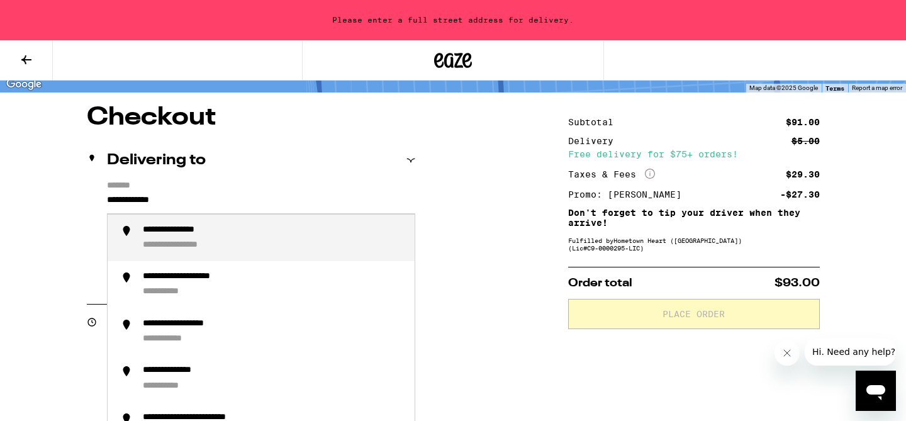
click at [174, 240] on div "**********" at bounding box center [274, 238] width 262 height 27
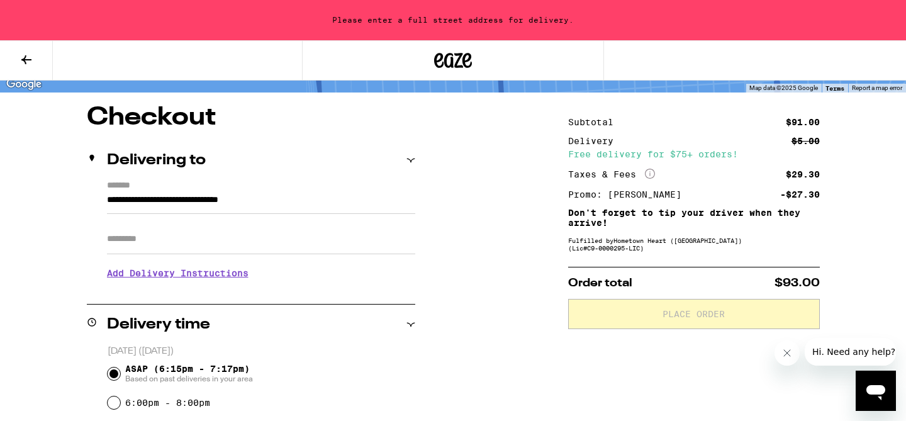
type input "**********"
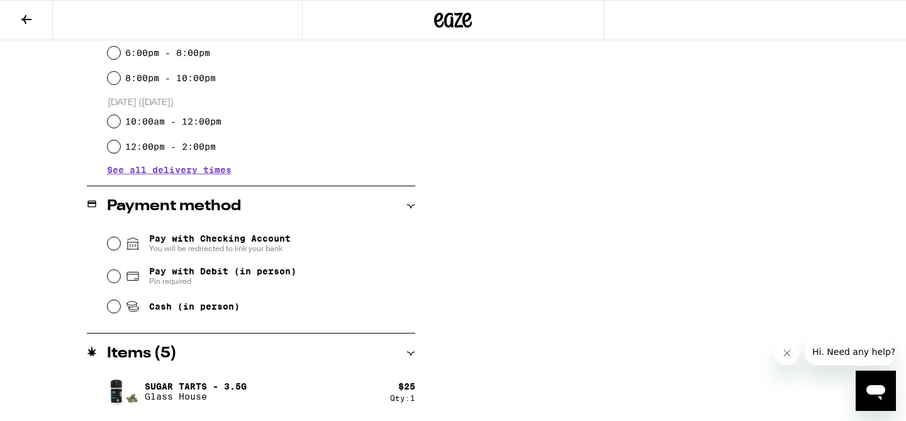
scroll to position [400, 0]
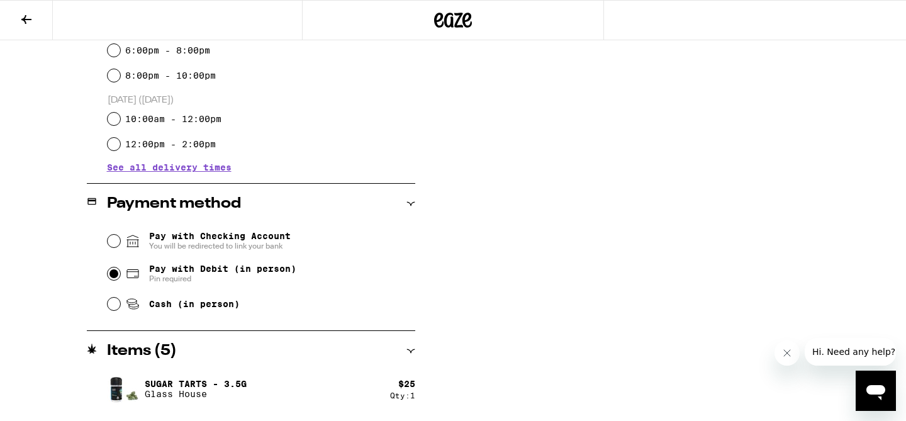
click at [117, 276] on input "Pay with Debit (in person) Pin required" at bounding box center [114, 273] width 13 height 13
radio input "true"
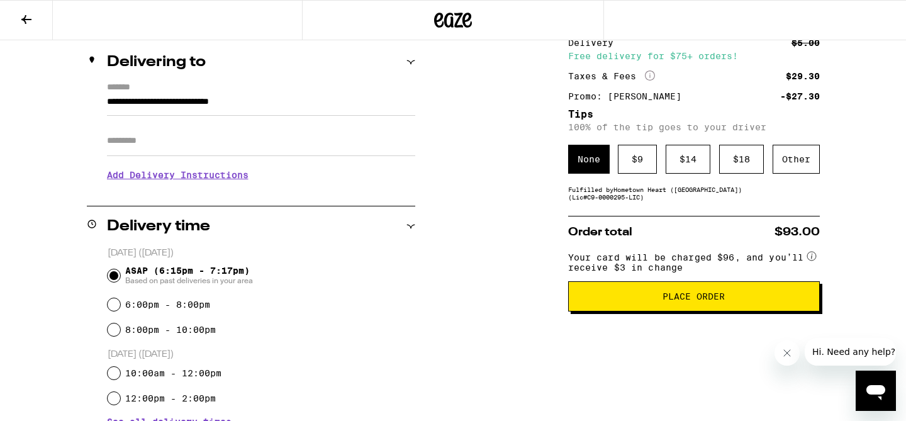
scroll to position [142, 0]
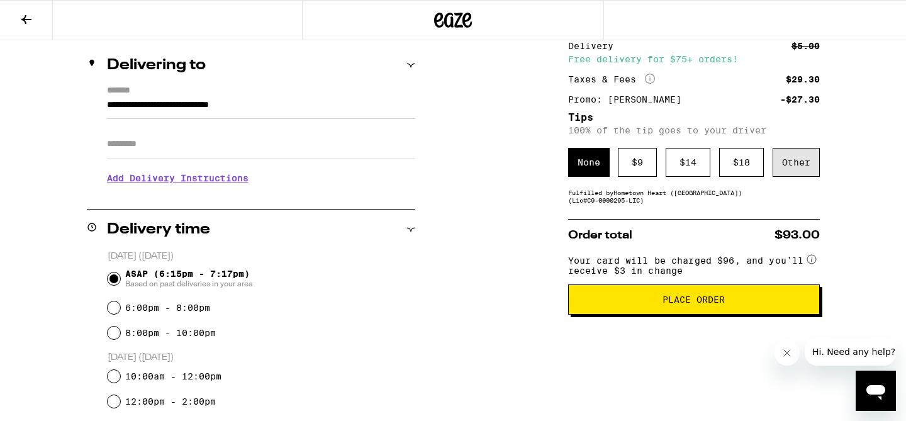
click at [805, 167] on div "Other" at bounding box center [796, 162] width 47 height 29
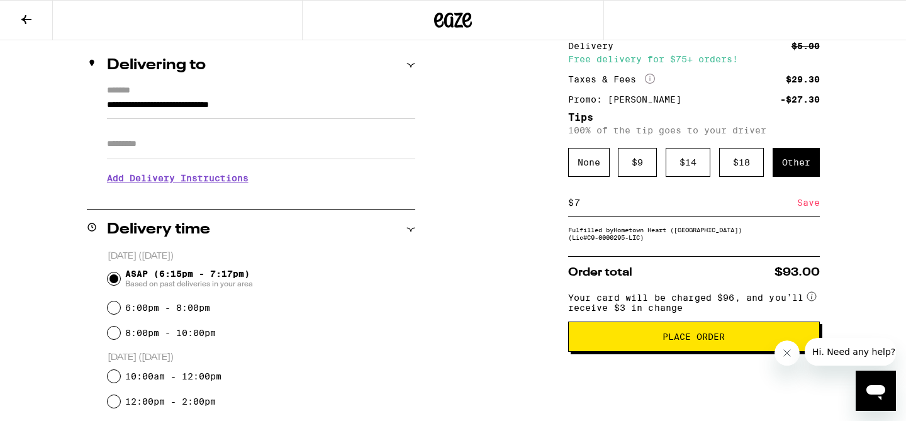
type input "7"
click at [809, 208] on div "Save" at bounding box center [808, 203] width 23 height 28
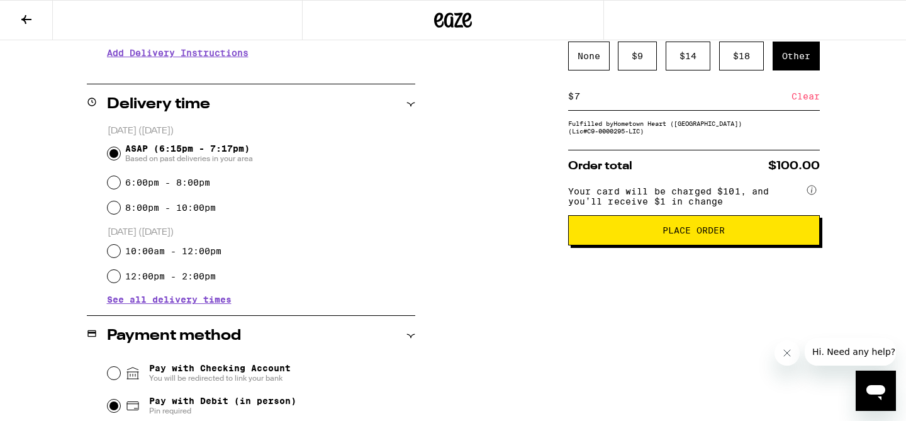
scroll to position [274, 0]
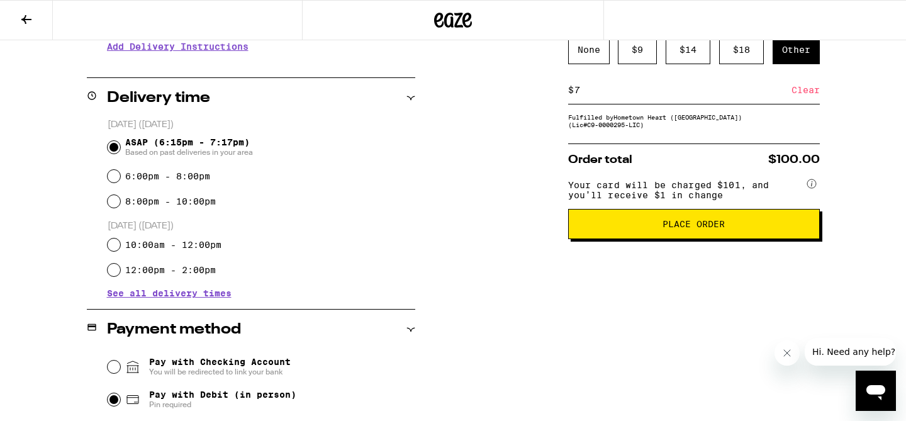
click at [698, 96] on input "7" at bounding box center [683, 89] width 218 height 11
type input "6"
click at [809, 92] on div "Save" at bounding box center [808, 90] width 23 height 28
click at [624, 95] on input "6" at bounding box center [683, 89] width 218 height 11
type input "7"
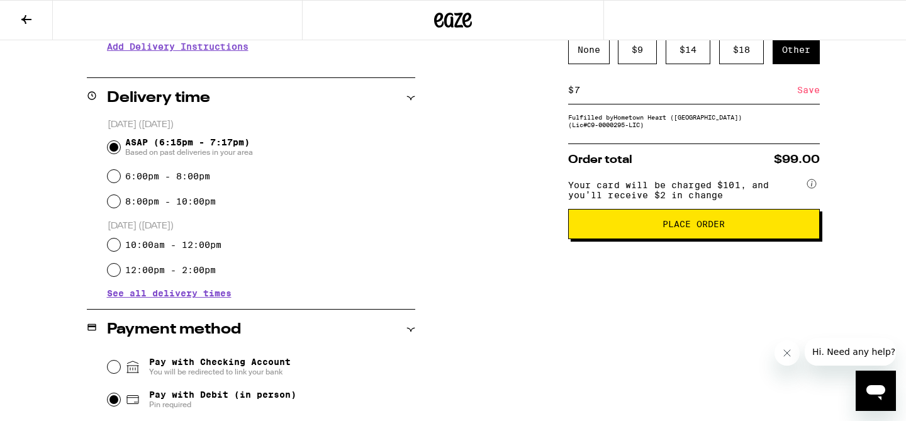
click at [802, 94] on div "Save" at bounding box center [808, 90] width 23 height 28
click at [719, 228] on span "Place Order" at bounding box center [694, 224] width 62 height 9
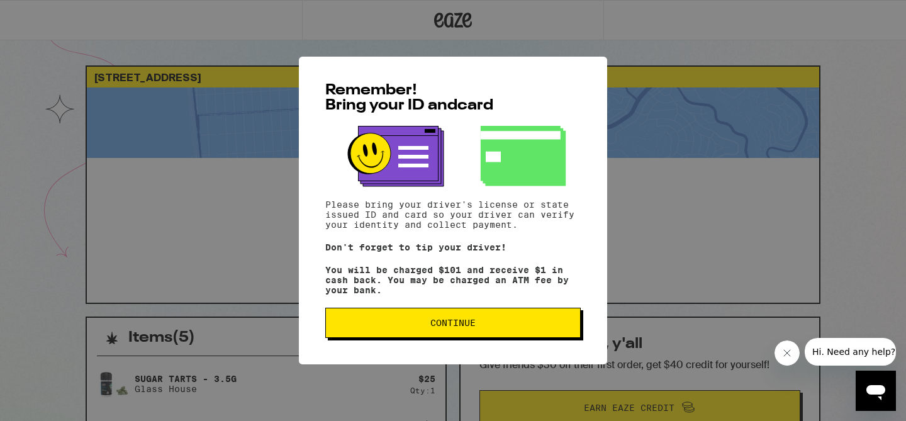
click at [455, 337] on button "Continue" at bounding box center [452, 323] width 255 height 30
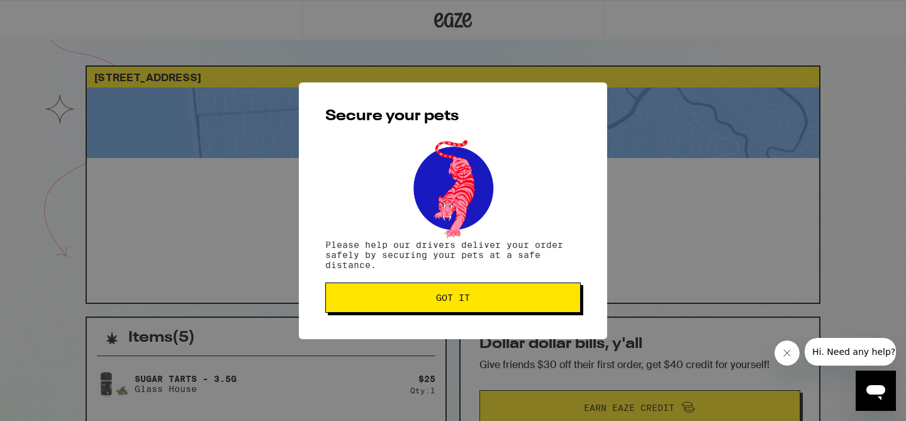
click at [459, 302] on span "Got it" at bounding box center [453, 297] width 34 height 9
